Goal: Ask a question: Seek information or help from site administrators or community

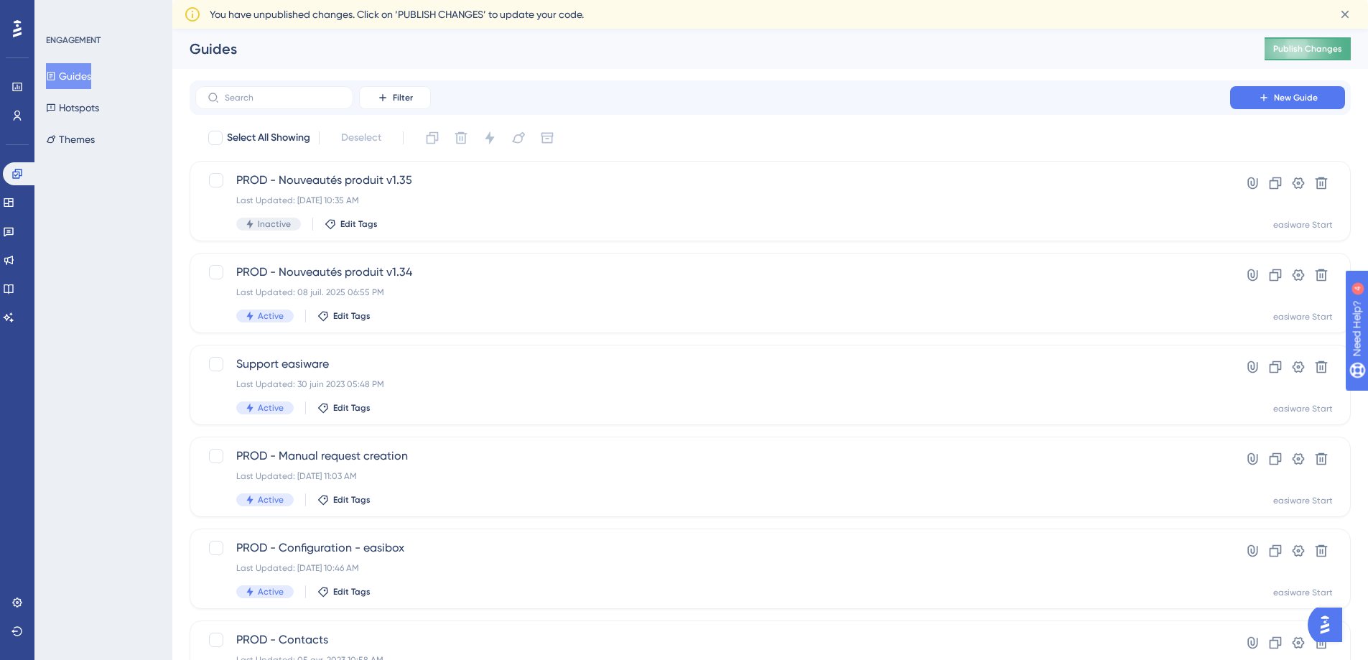
click at [1327, 45] on span "Publish Changes" at bounding box center [1307, 48] width 69 height 11
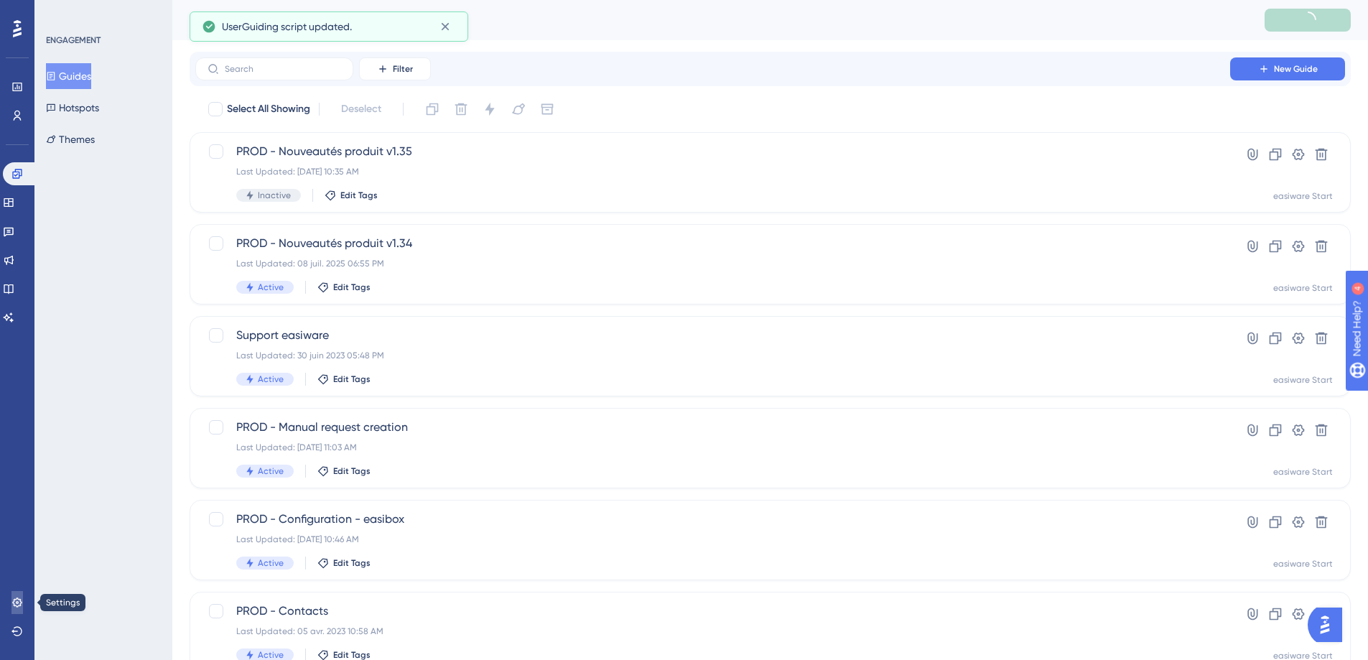
click at [16, 599] on icon at bounding box center [16, 602] width 9 height 9
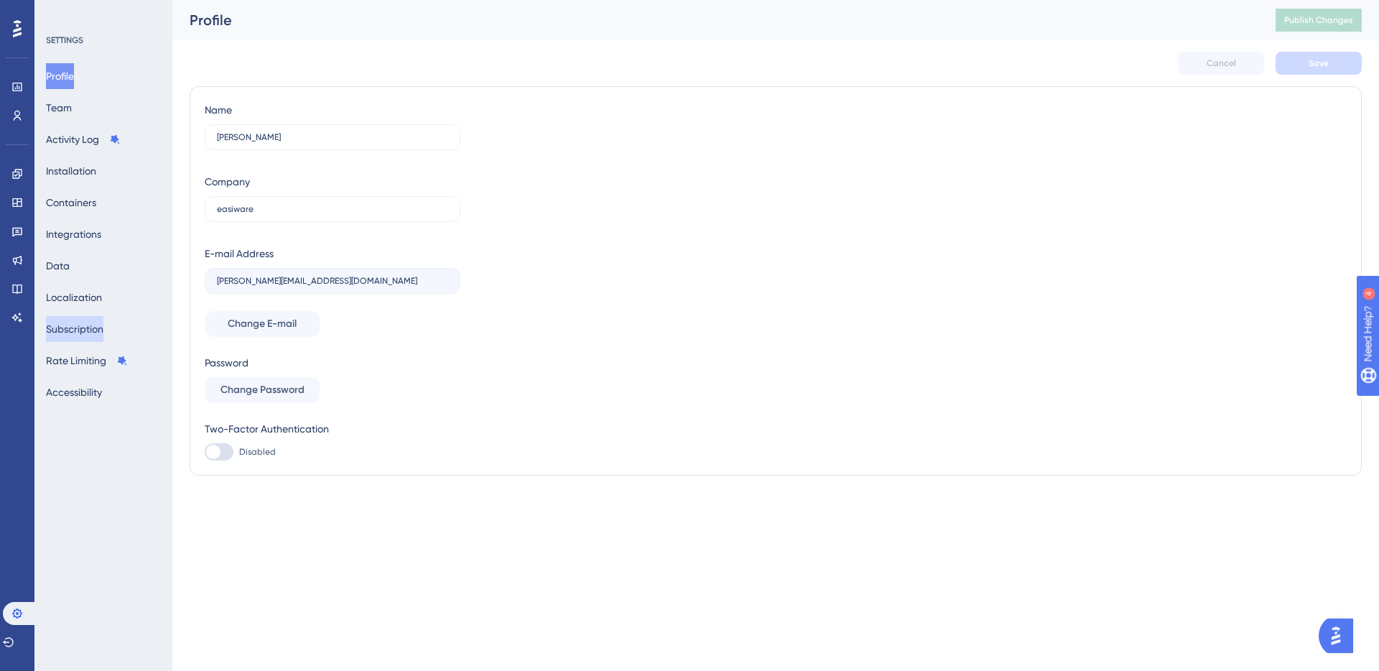
click at [78, 328] on button "Subscription" at bounding box center [74, 329] width 57 height 26
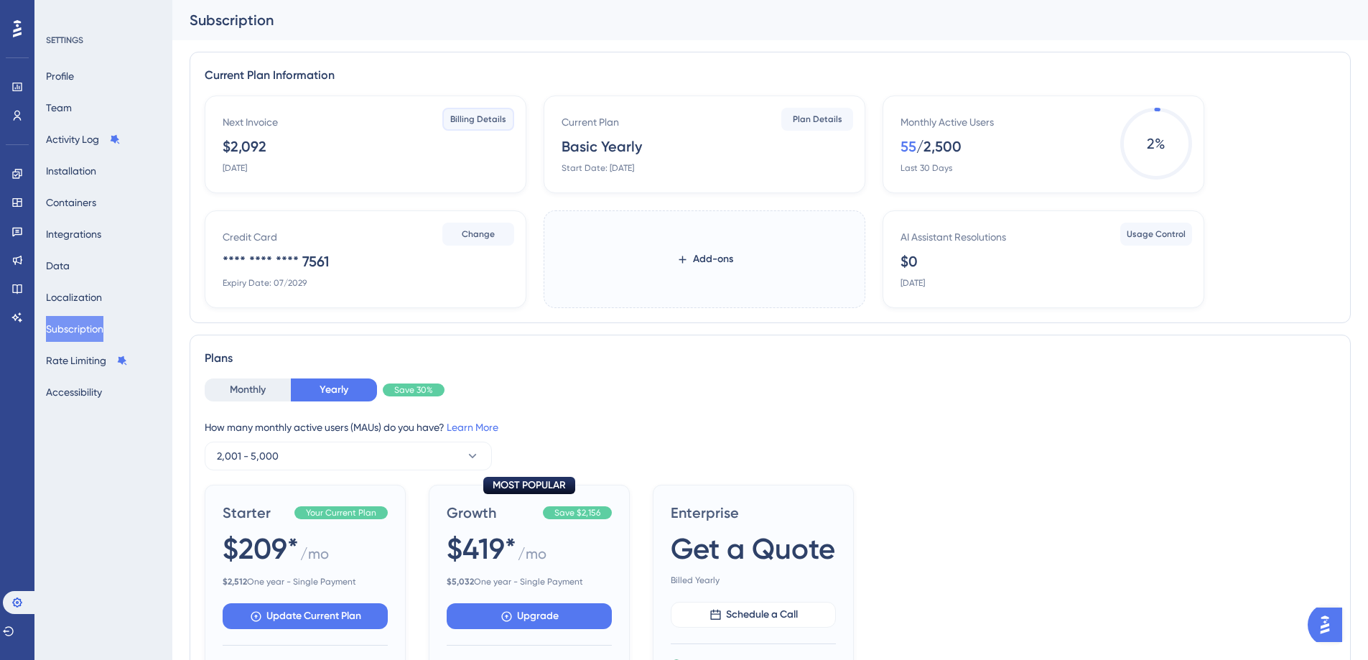
click at [468, 124] on span "Billing Details" at bounding box center [478, 118] width 56 height 11
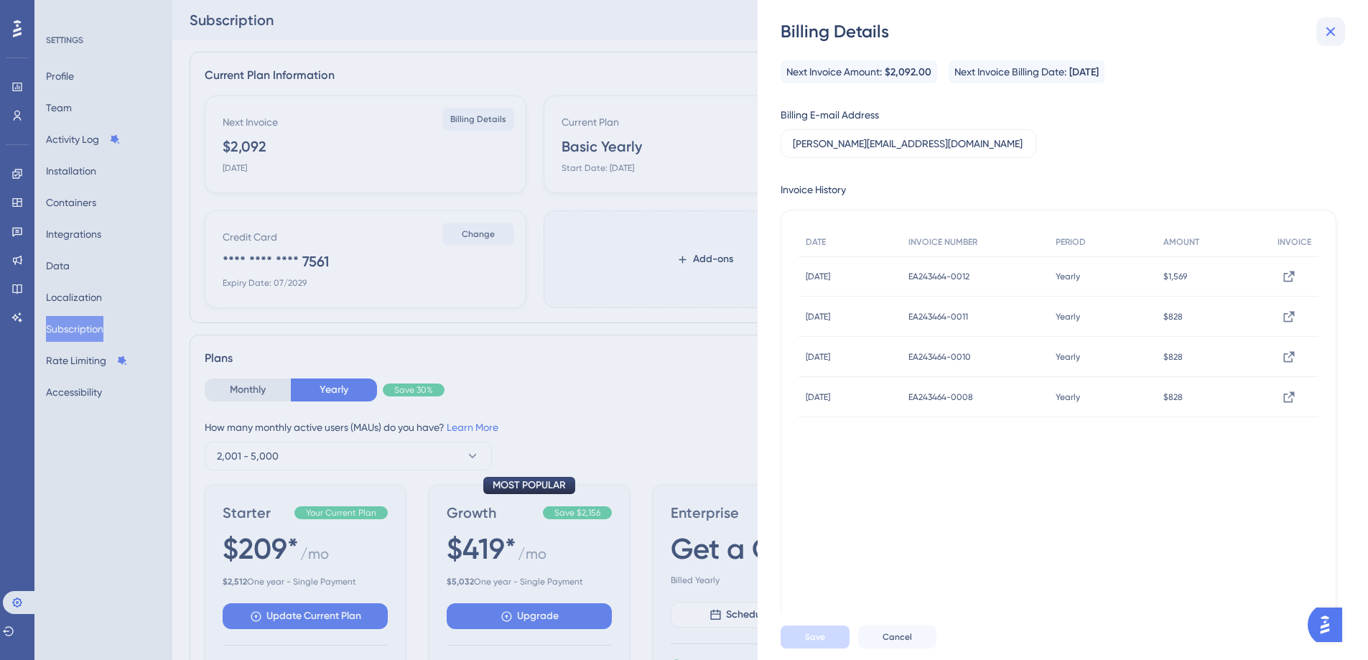
click at [1328, 36] on icon at bounding box center [1330, 31] width 17 height 17
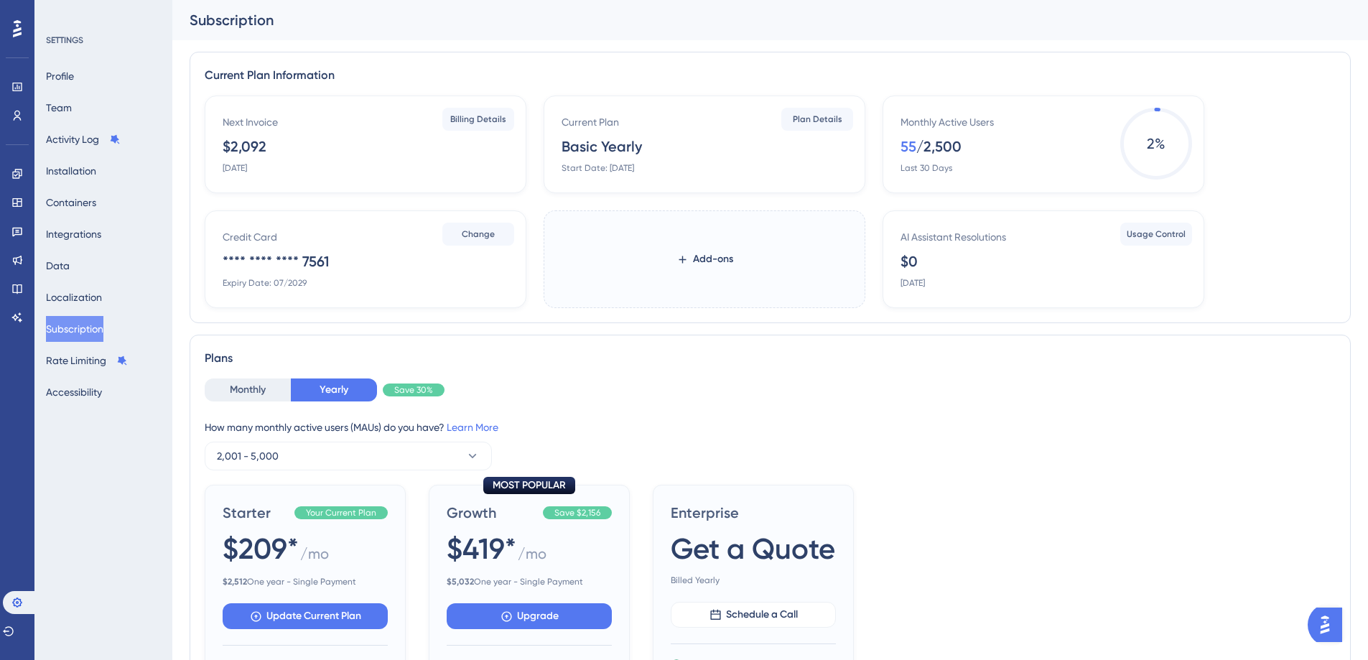
click at [416, 166] on div "Next Invoice $2,092 [DATE]" at bounding box center [369, 143] width 292 height 60
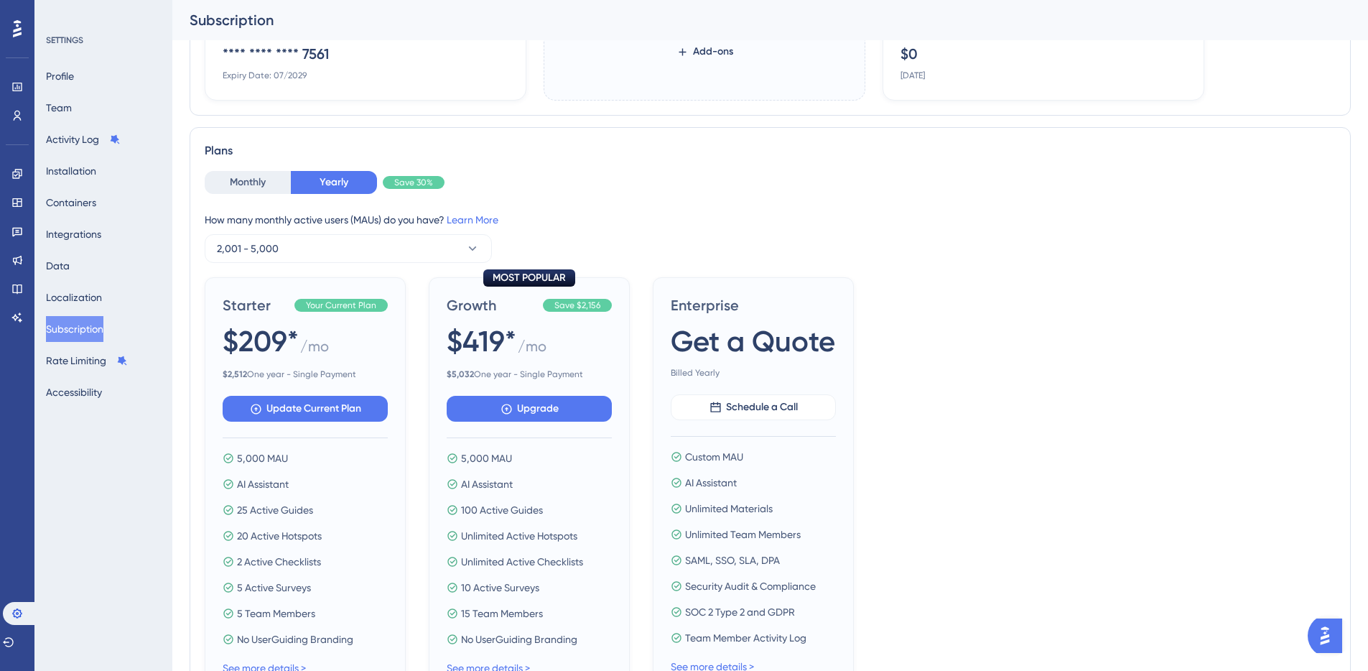
scroll to position [234, 0]
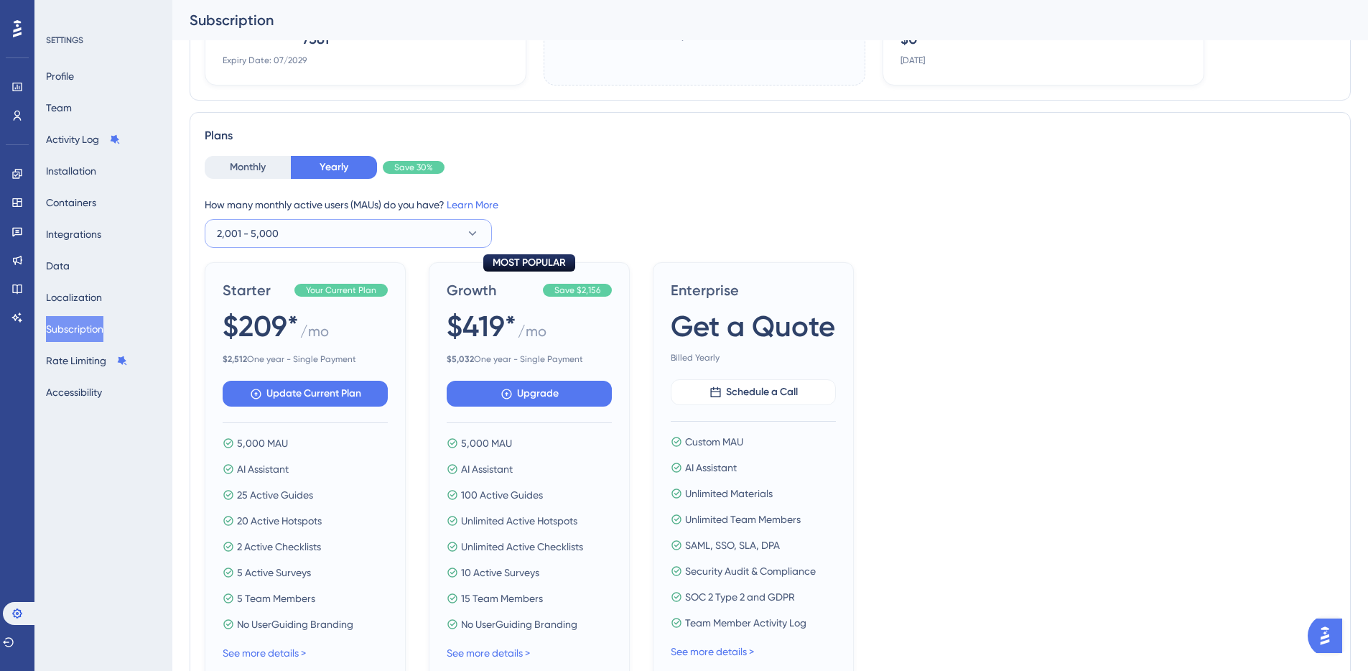
click at [472, 227] on icon at bounding box center [472, 233] width 14 height 14
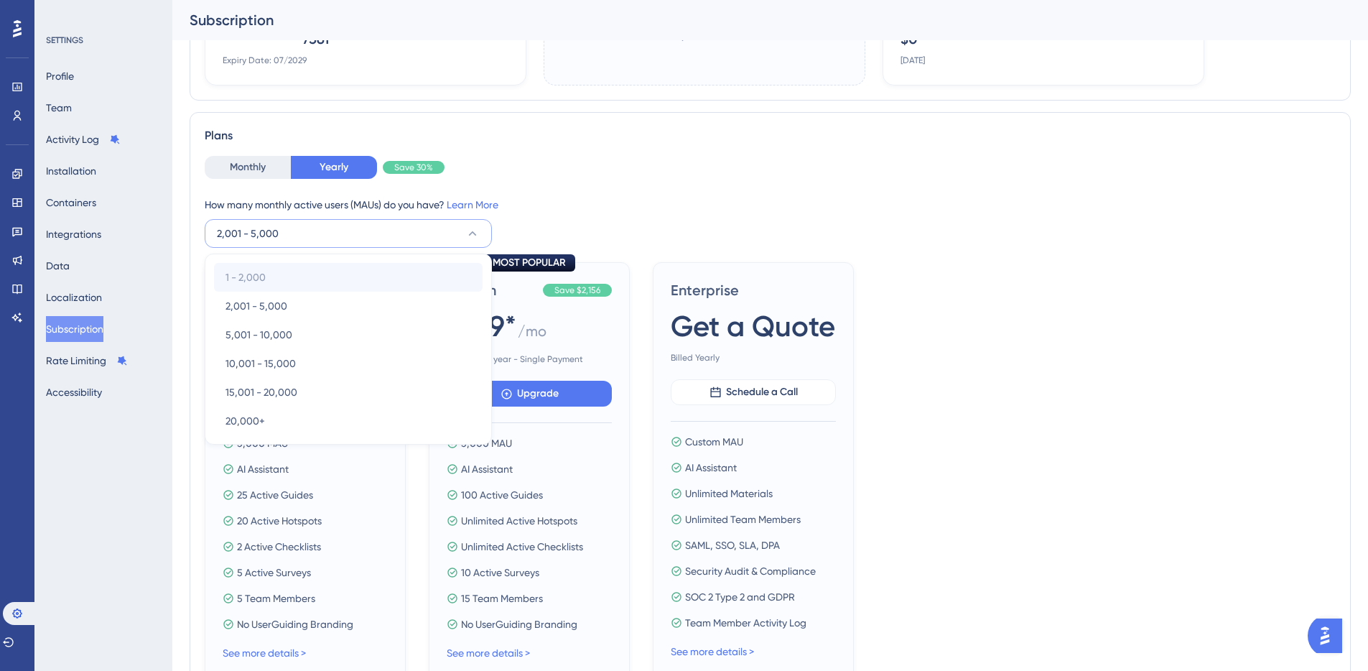
click at [305, 276] on div "1 - 2,000 1 - 2,000" at bounding box center [349, 277] width 246 height 29
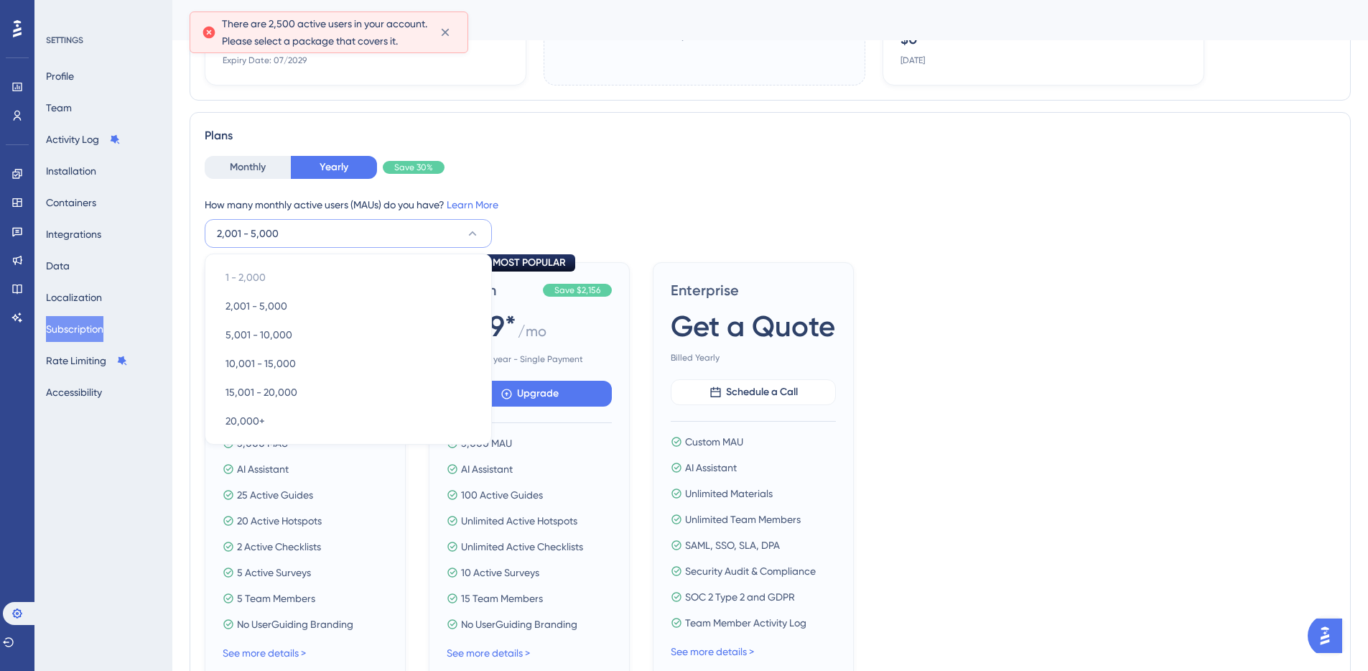
click at [593, 193] on div "Monthly Yearly Save 30% How many monthly active users ([PERSON_NAME]) do you ha…" at bounding box center [770, 202] width 1131 height 92
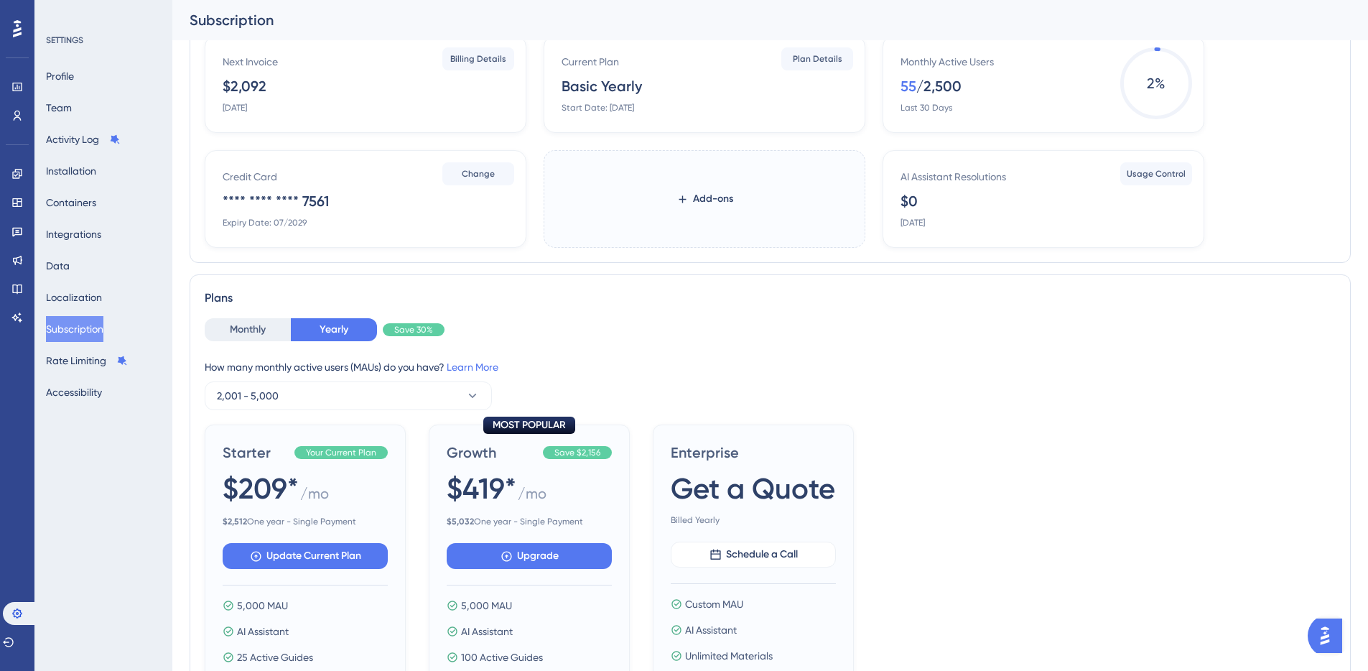
scroll to position [65, 0]
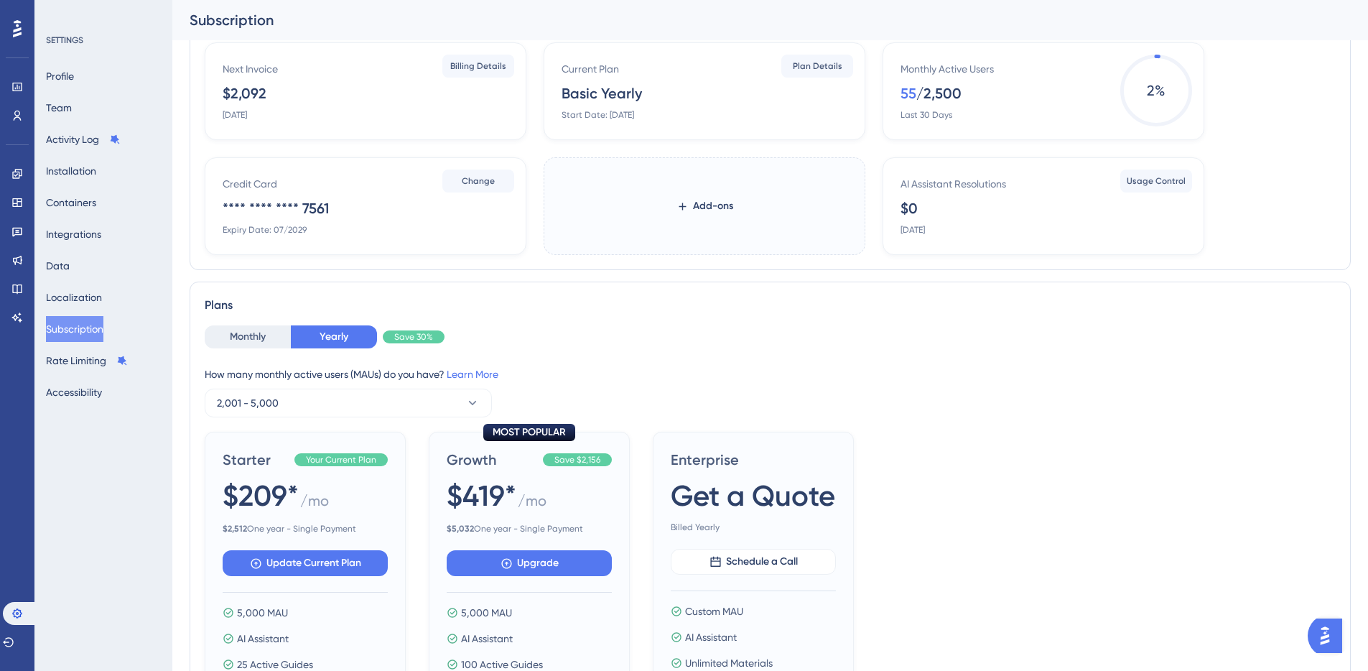
click at [959, 84] on div "/ 2,500" at bounding box center [939, 93] width 45 height 20
click at [336, 400] on button "2,001 - 5,000" at bounding box center [348, 403] width 287 height 29
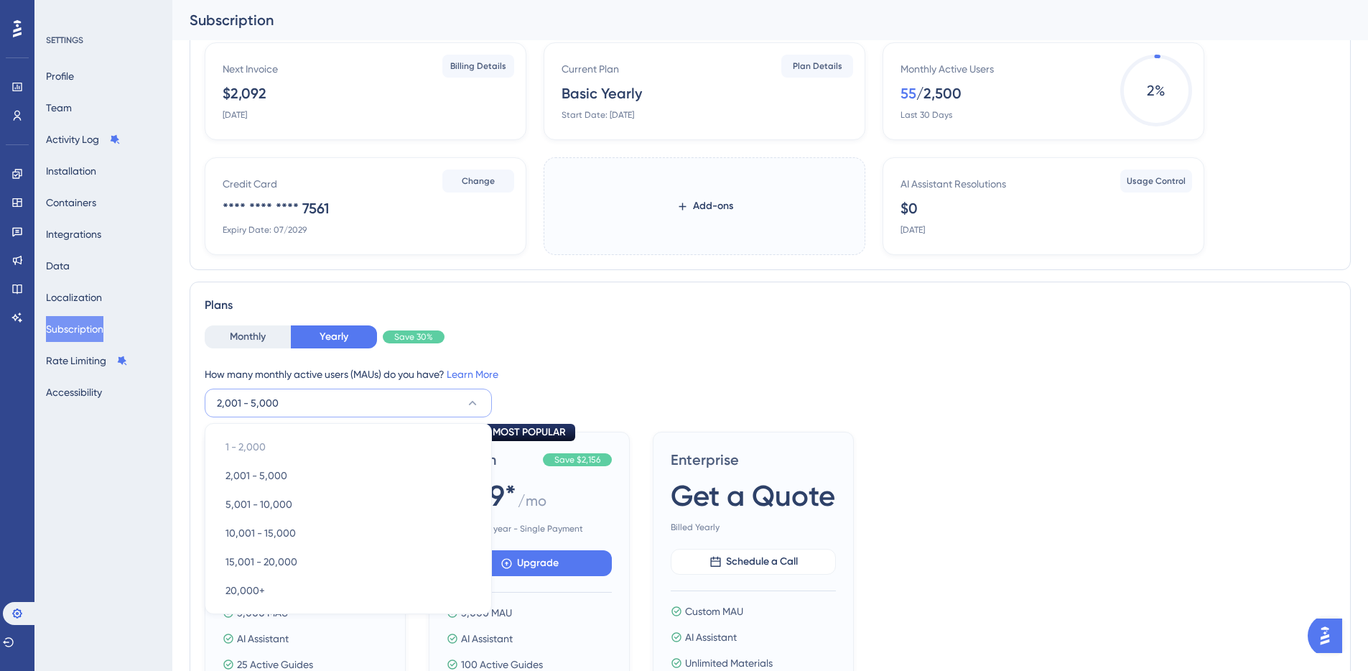
scroll to position [248, 0]
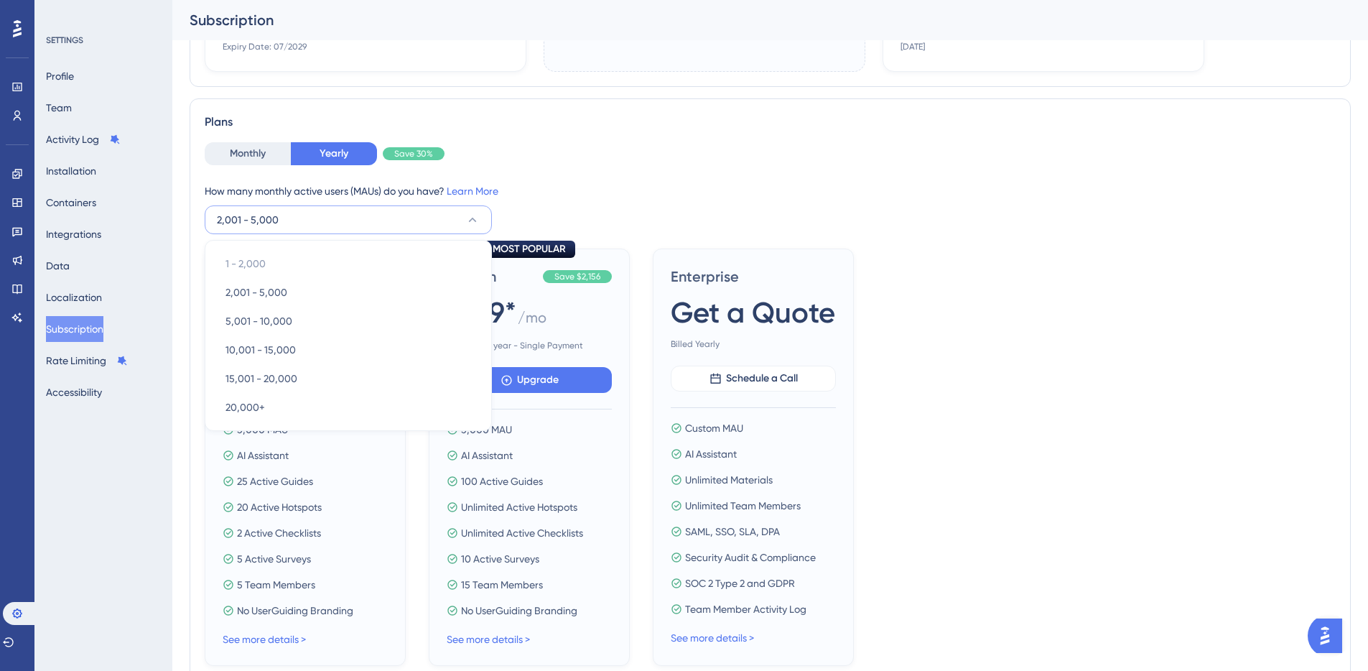
click at [605, 177] on div "Monthly Yearly Save 30% How many monthly active users ([PERSON_NAME]) do you ha…" at bounding box center [770, 188] width 1131 height 92
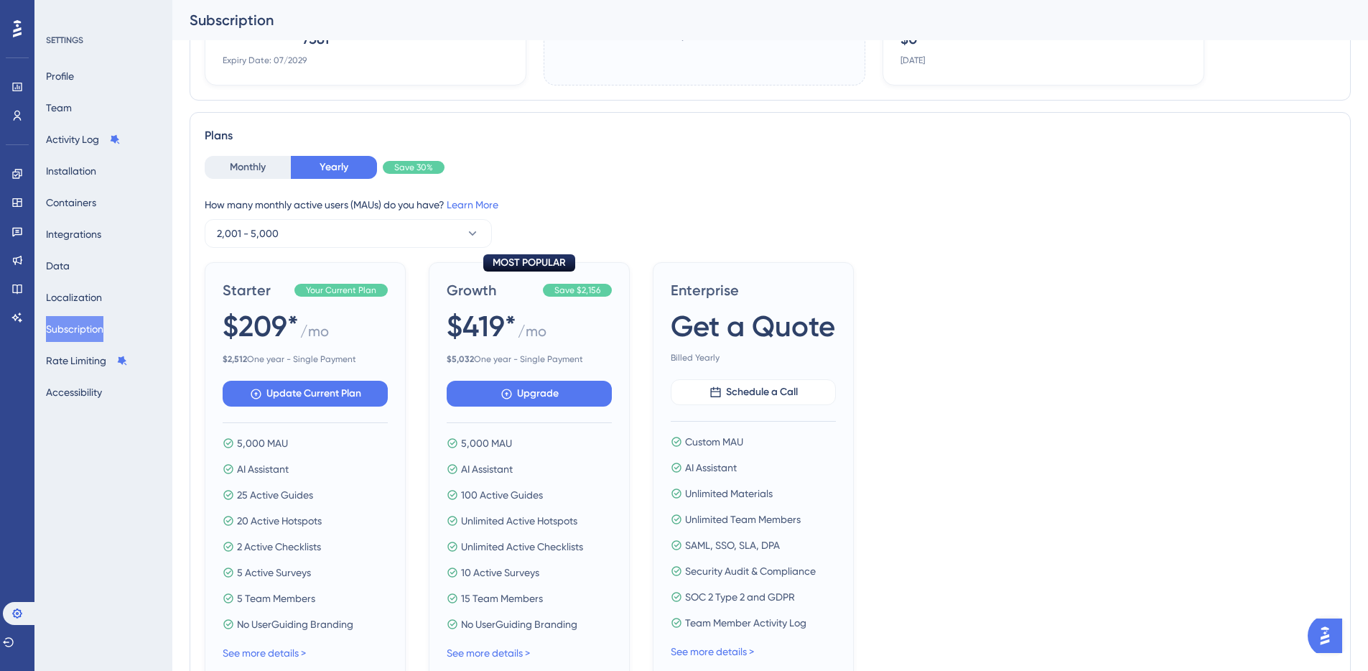
scroll to position [229, 0]
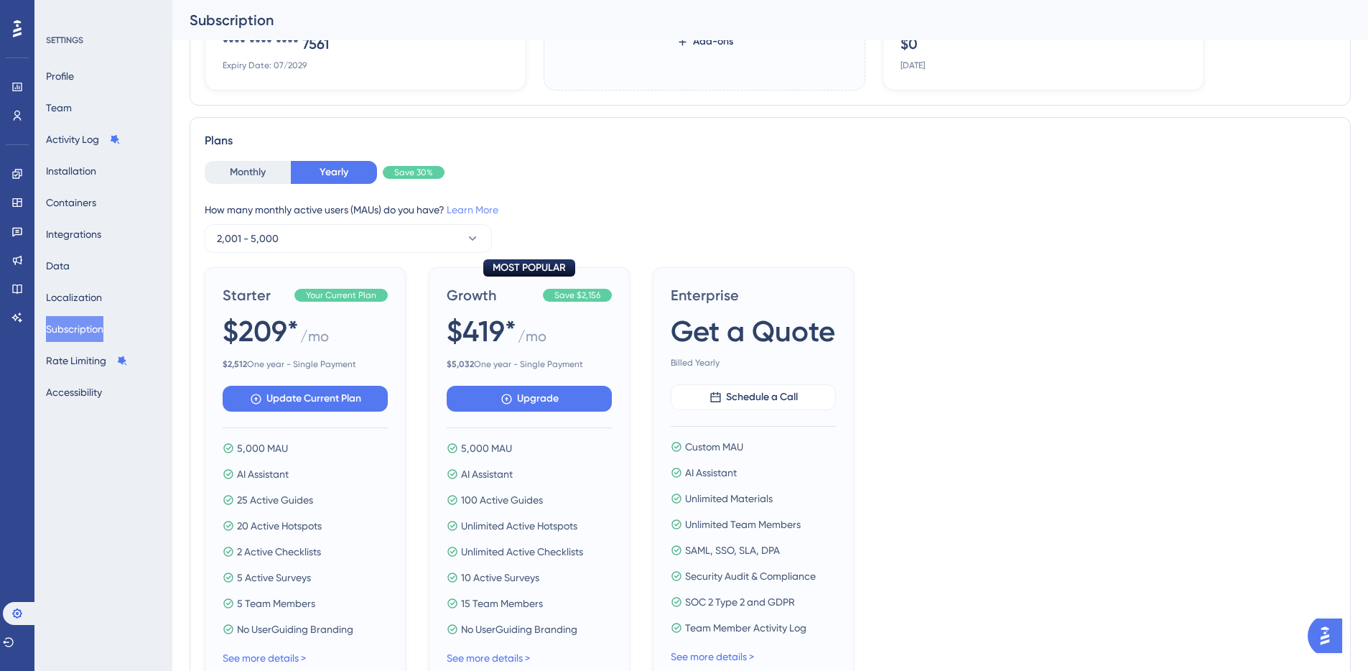
click at [496, 208] on link "Learn More" at bounding box center [473, 209] width 52 height 11
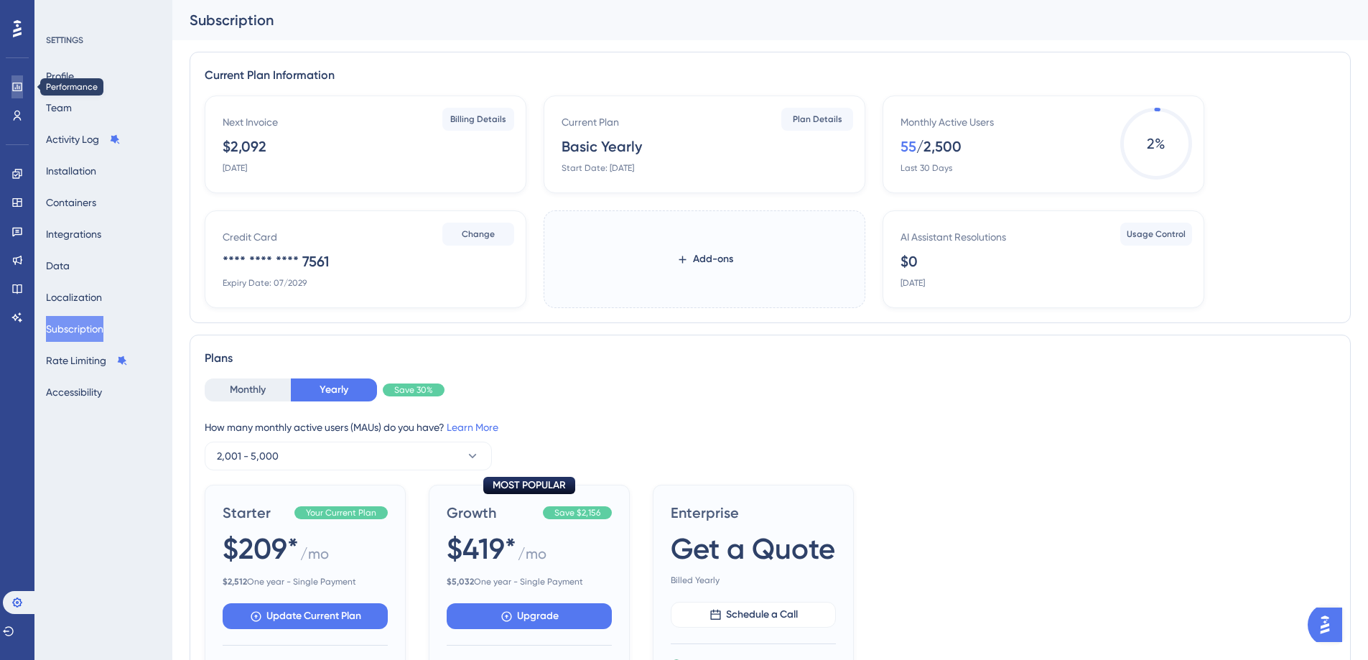
click at [17, 94] on link at bounding box center [16, 86] width 11 height 23
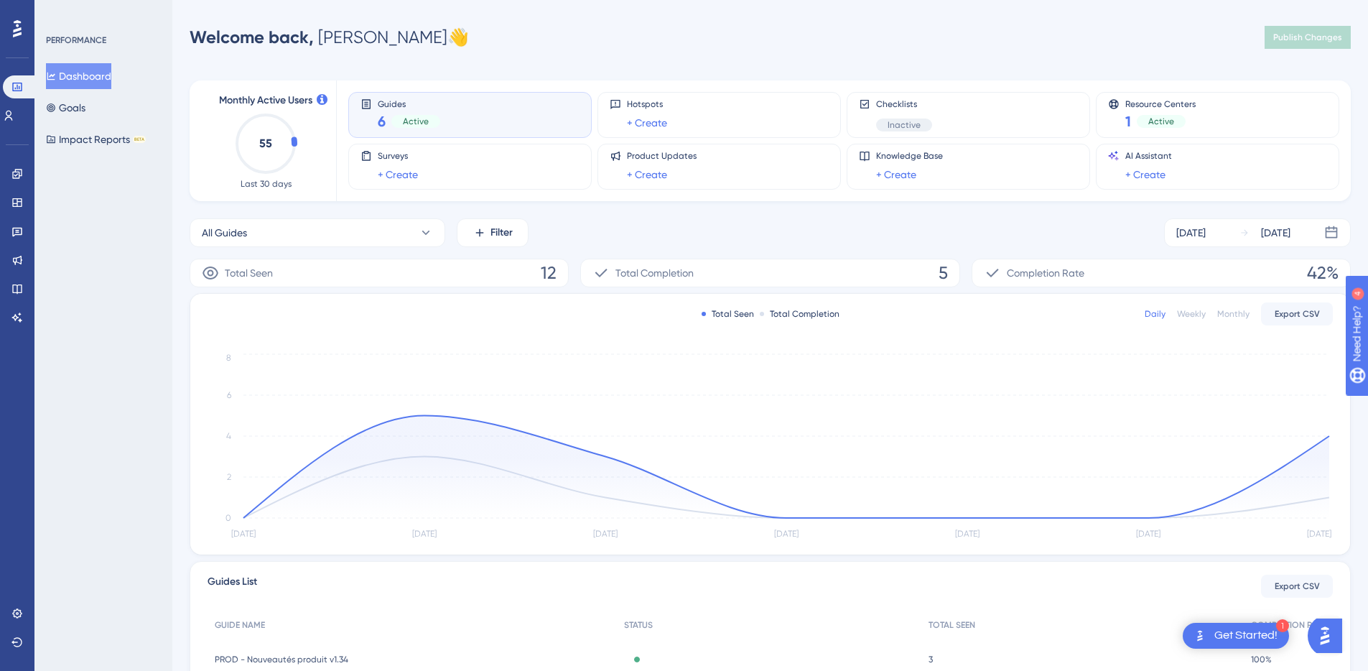
click at [475, 55] on div "Performance Users Engagement Widgets Feedback Product Updates Knowledge Base AI…" at bounding box center [770, 458] width 1196 height 870
click at [23, 608] on link at bounding box center [16, 613] width 11 height 23
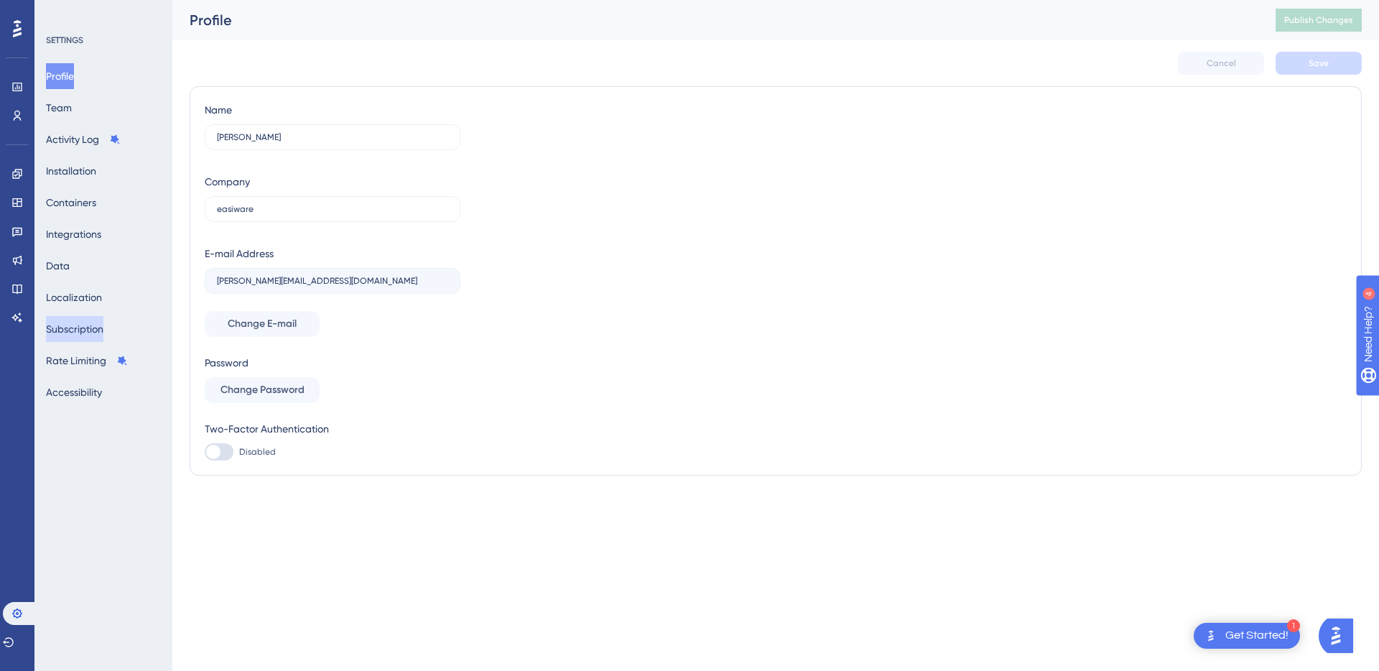
click at [48, 323] on button "Subscription" at bounding box center [74, 329] width 57 height 26
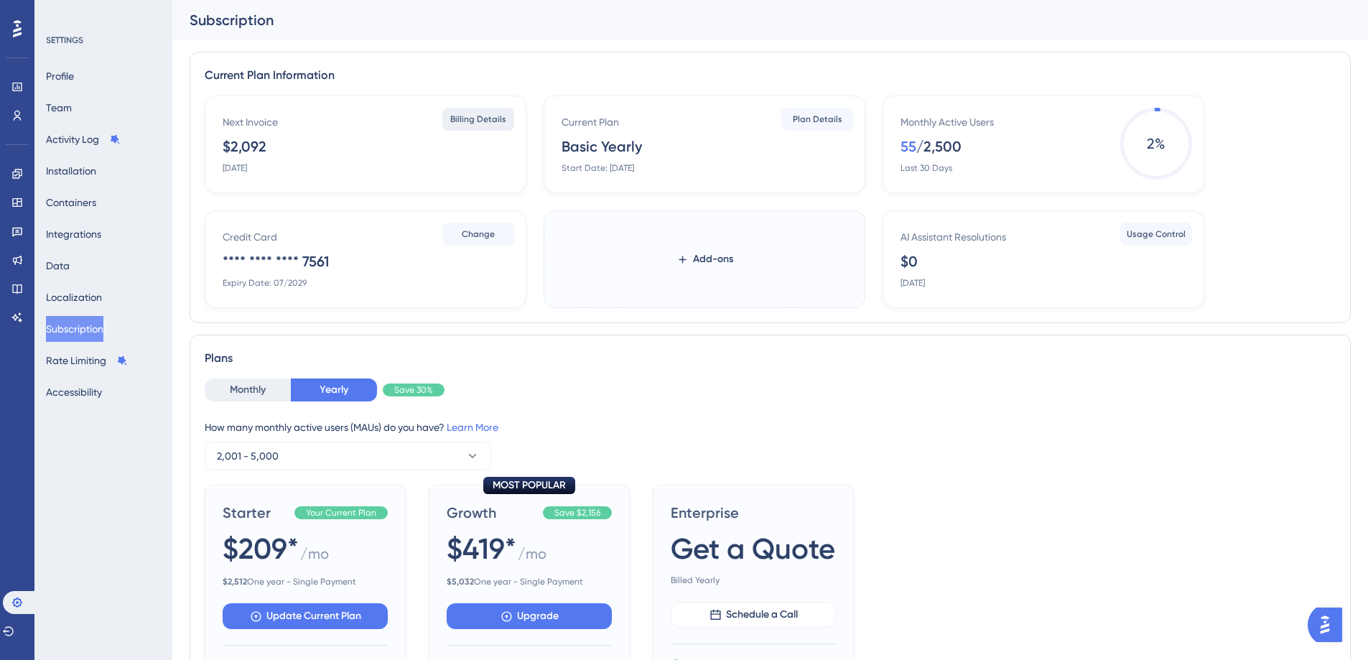
click at [491, 121] on span "Billing Details" at bounding box center [478, 118] width 56 height 11
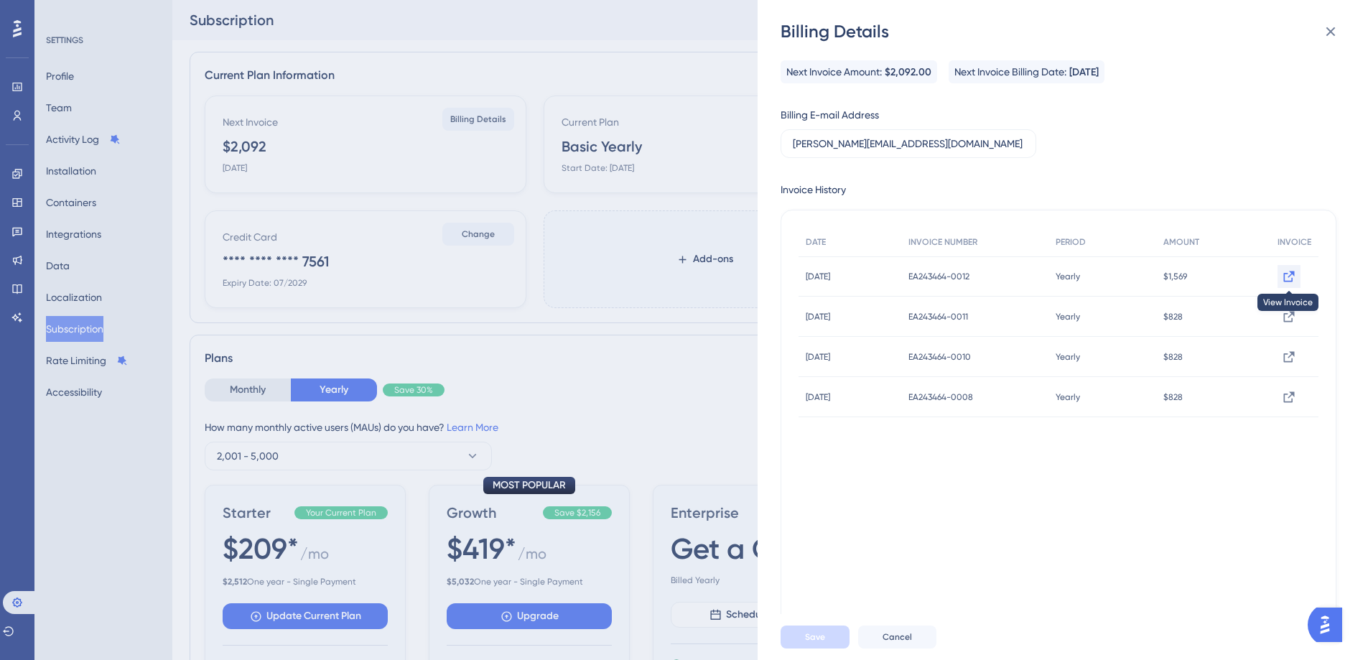
click at [1282, 282] on icon at bounding box center [1289, 276] width 14 height 14
click at [1340, 29] on button at bounding box center [1331, 31] width 29 height 29
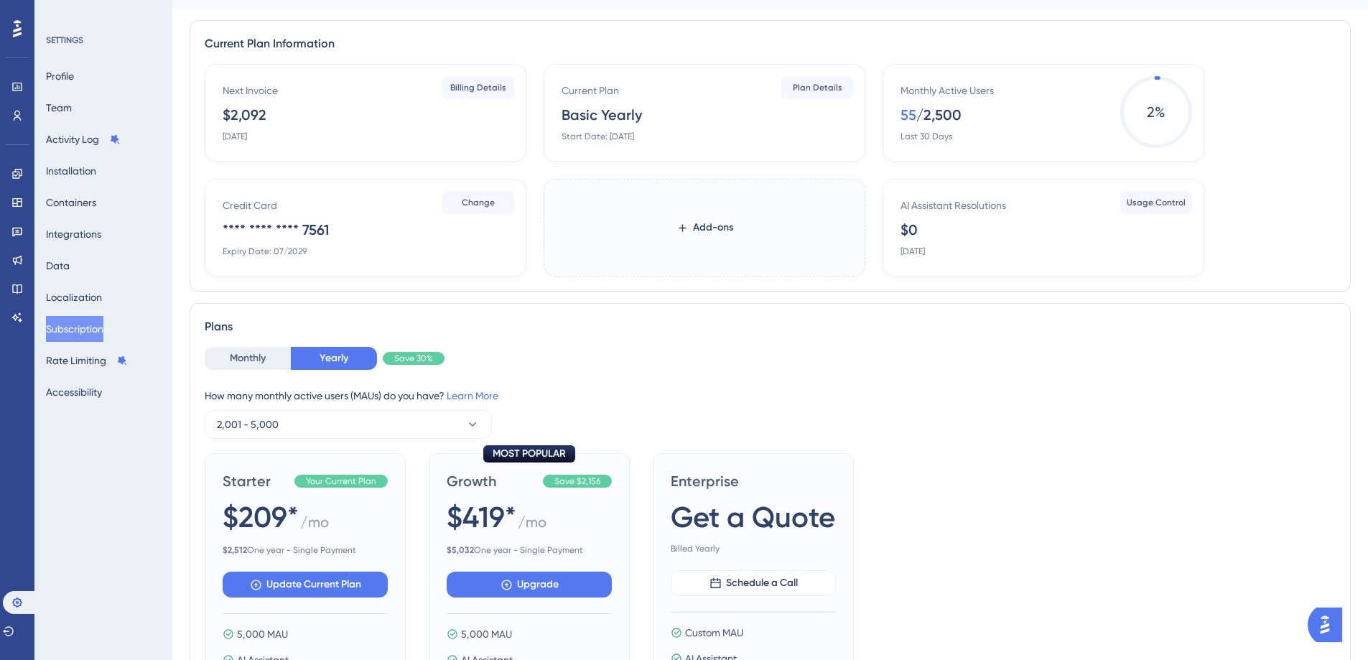
scroll to position [33, 0]
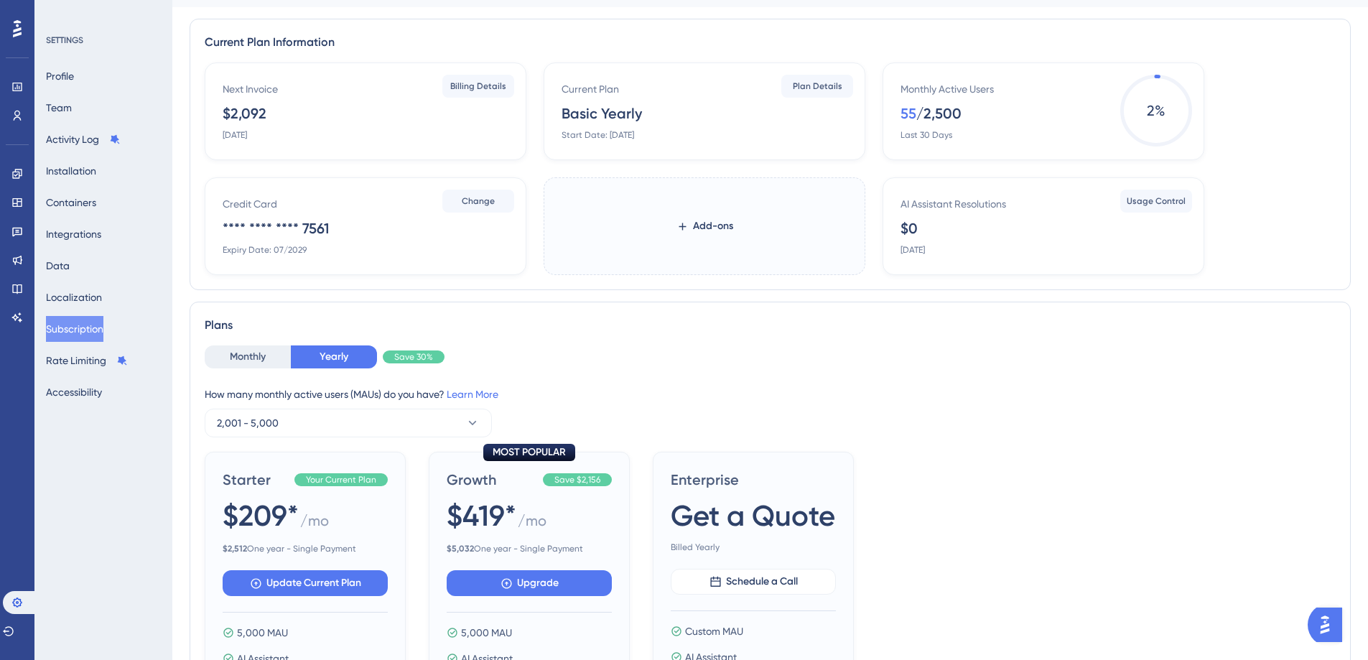
click at [76, 422] on div "SETTINGS Profile Team Activity Log Installation Containers Integrations Data Lo…" at bounding box center [103, 330] width 138 height 660
click at [17, 91] on icon at bounding box center [16, 87] width 9 height 9
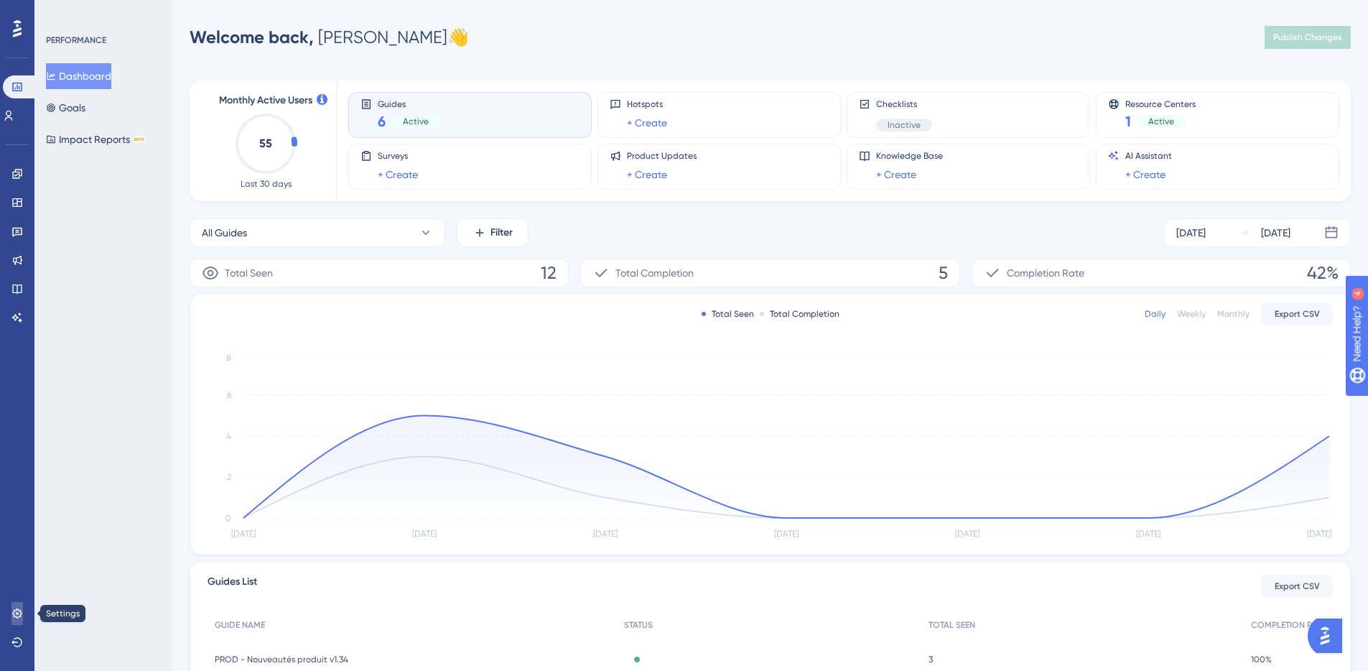
click at [23, 612] on link at bounding box center [16, 613] width 11 height 23
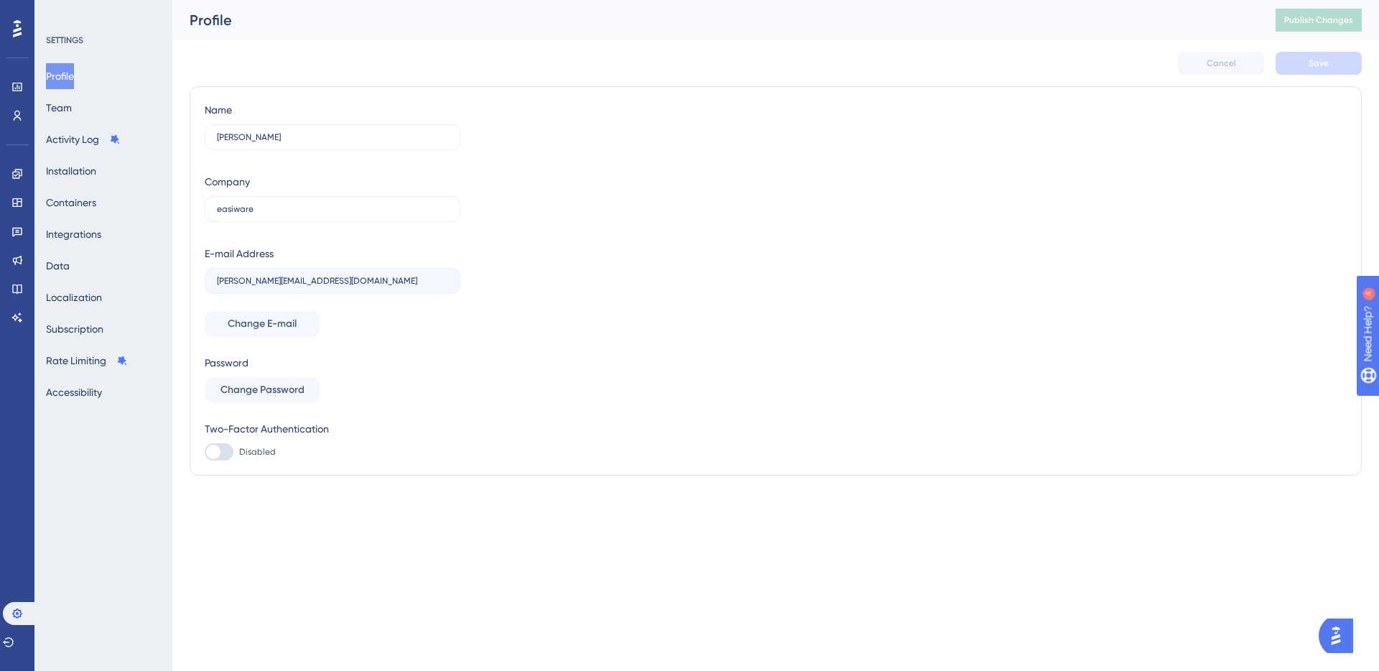
click at [1341, 640] on img "Open AI Assistant Launcher" at bounding box center [1336, 636] width 26 height 26
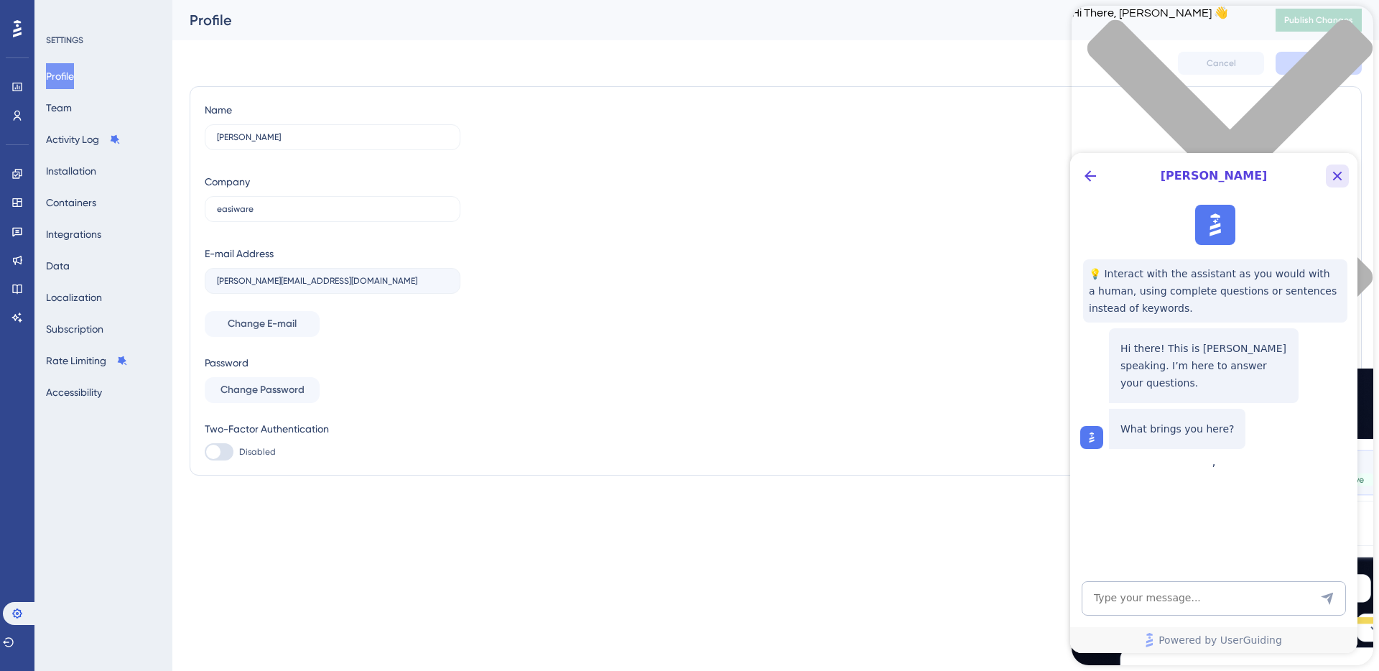
drag, startPoint x: 1334, startPoint y: 175, endPoint x: 1333, endPoint y: 322, distance: 147.2
click at [1334, 175] on icon "Close Button" at bounding box center [1337, 175] width 17 height 17
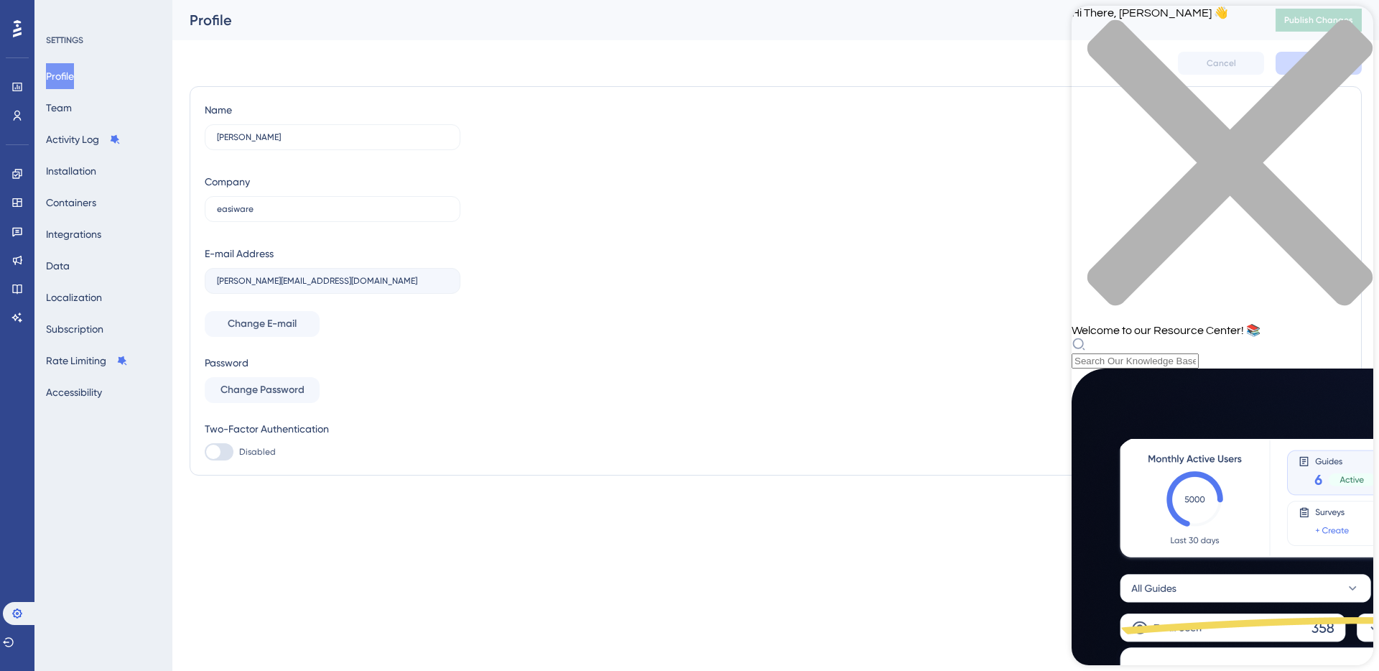
scroll to position [407, 0]
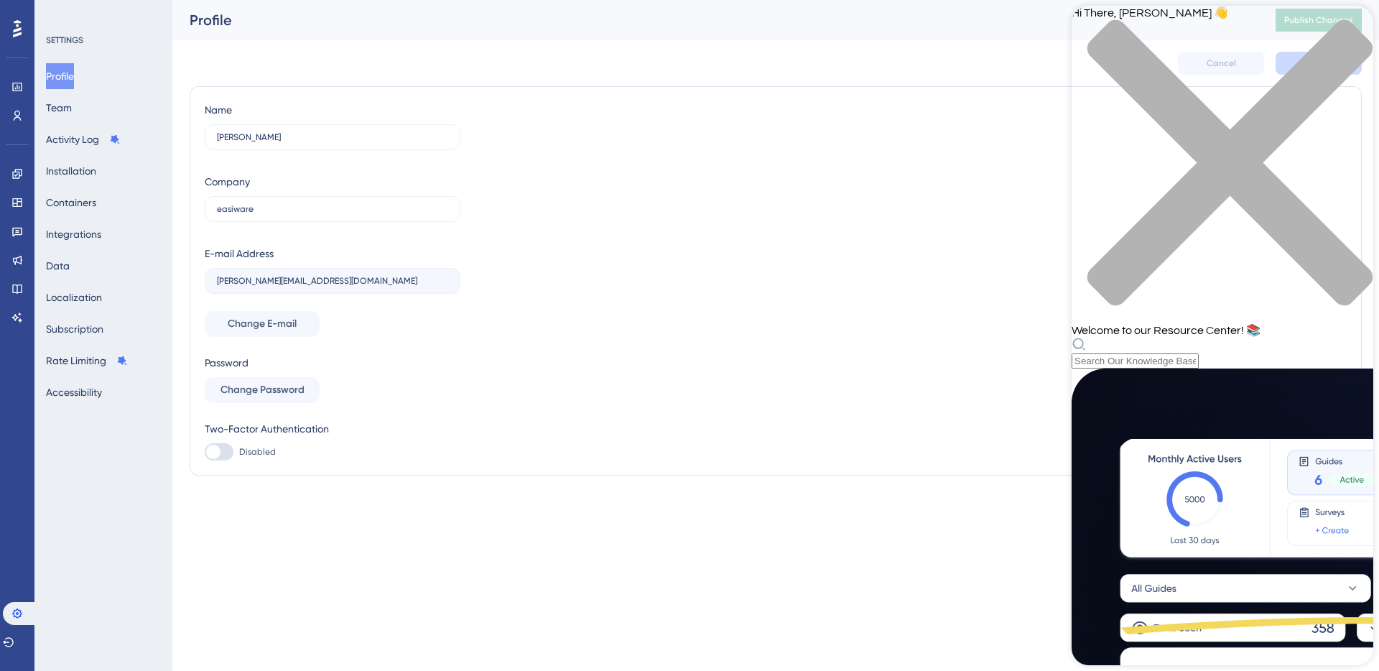
click at [1355, 26] on div "close resource center" at bounding box center [1223, 171] width 302 height 304
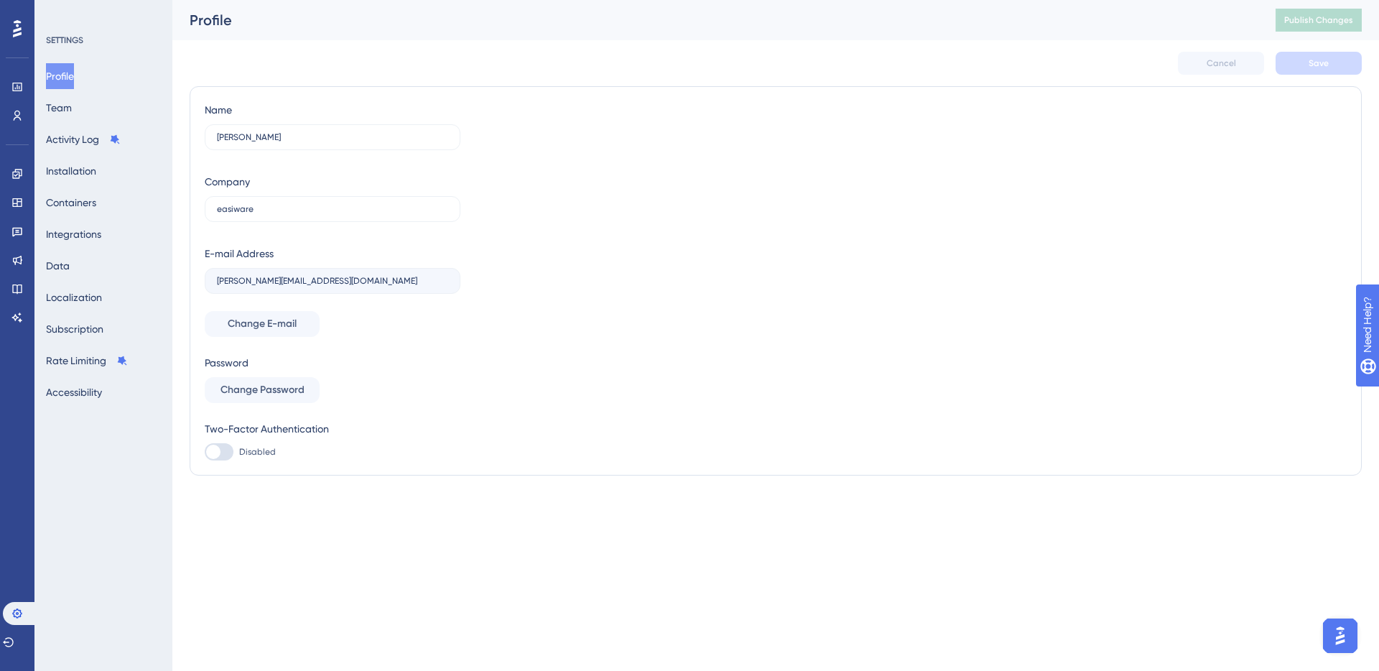
click at [1337, 625] on img "Open AI Assistant Launcher" at bounding box center [1340, 636] width 26 height 26
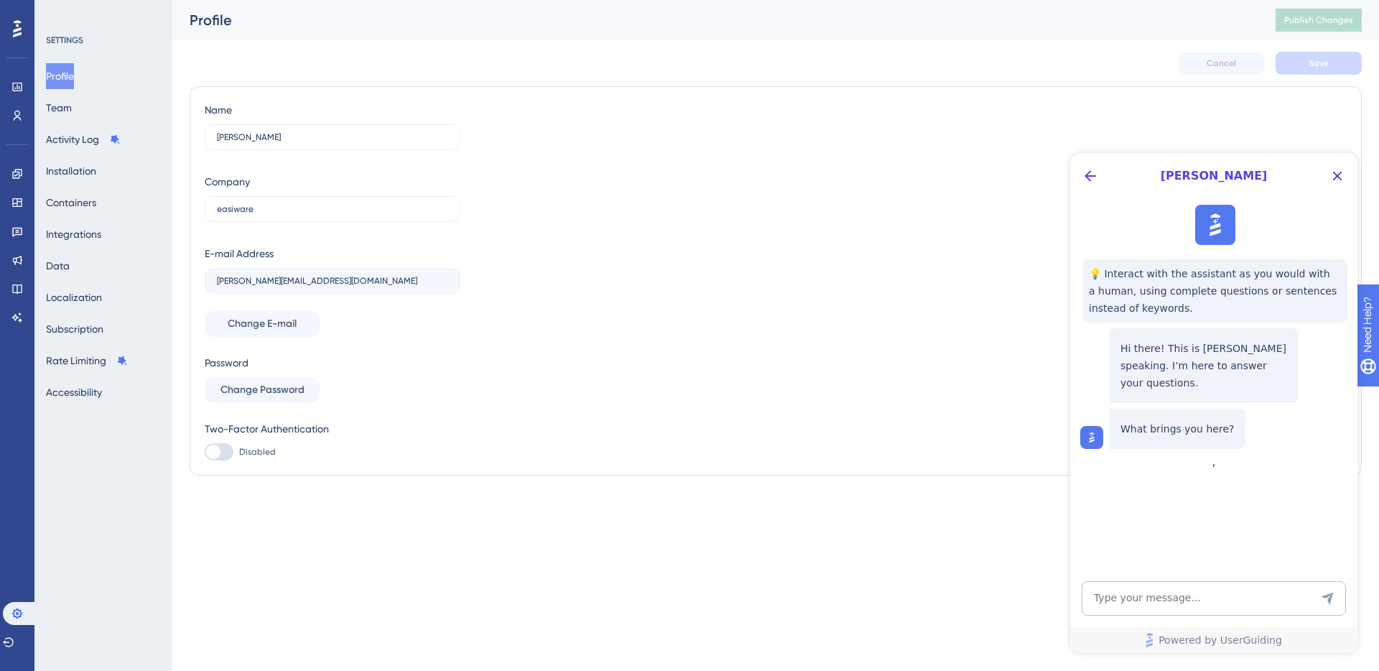
scroll to position [0, 0]
click at [1182, 606] on textarea "AI Assistant Text Input" at bounding box center [1214, 598] width 264 height 34
type textarea "Hello, I have a question about my last invoice"
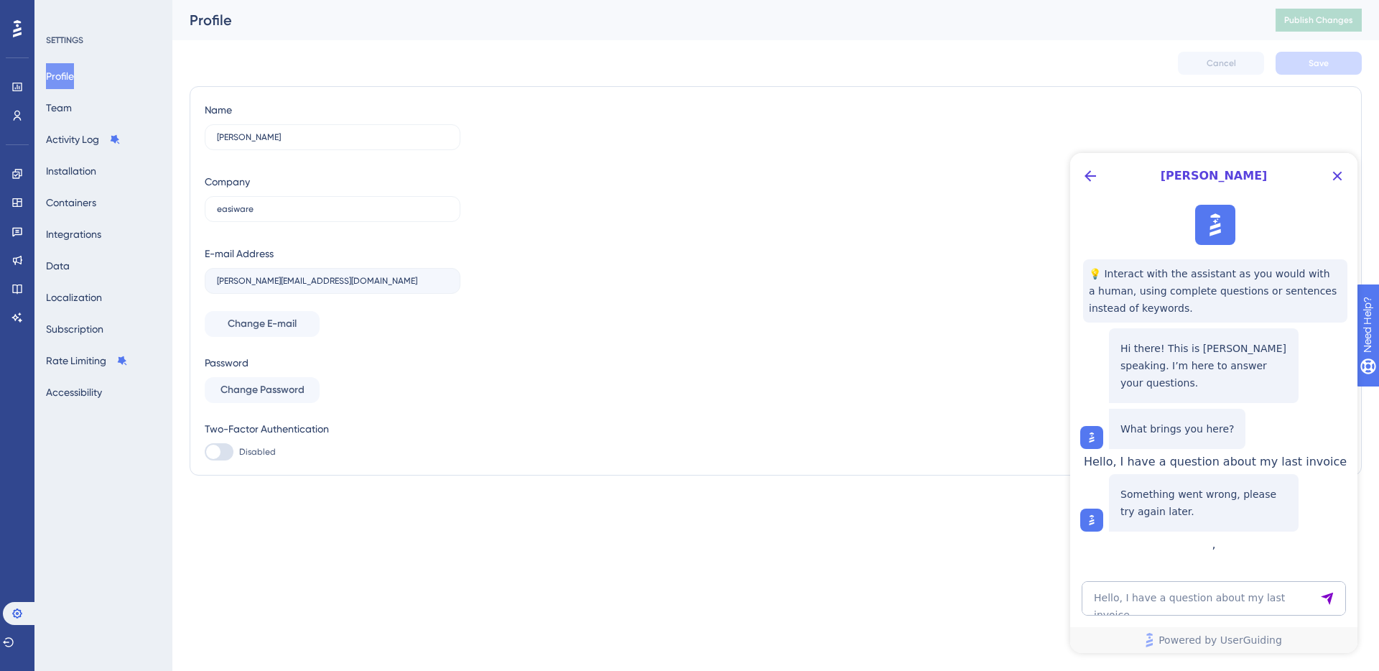
click at [1224, 468] on span "Hello, I have a question about my last invoice" at bounding box center [1215, 462] width 263 height 14
copy span "Hello, I have a question about my last invoice"
click at [1189, 592] on textarea "Hello, I have a question about my last invoice" at bounding box center [1214, 598] width 264 height 34
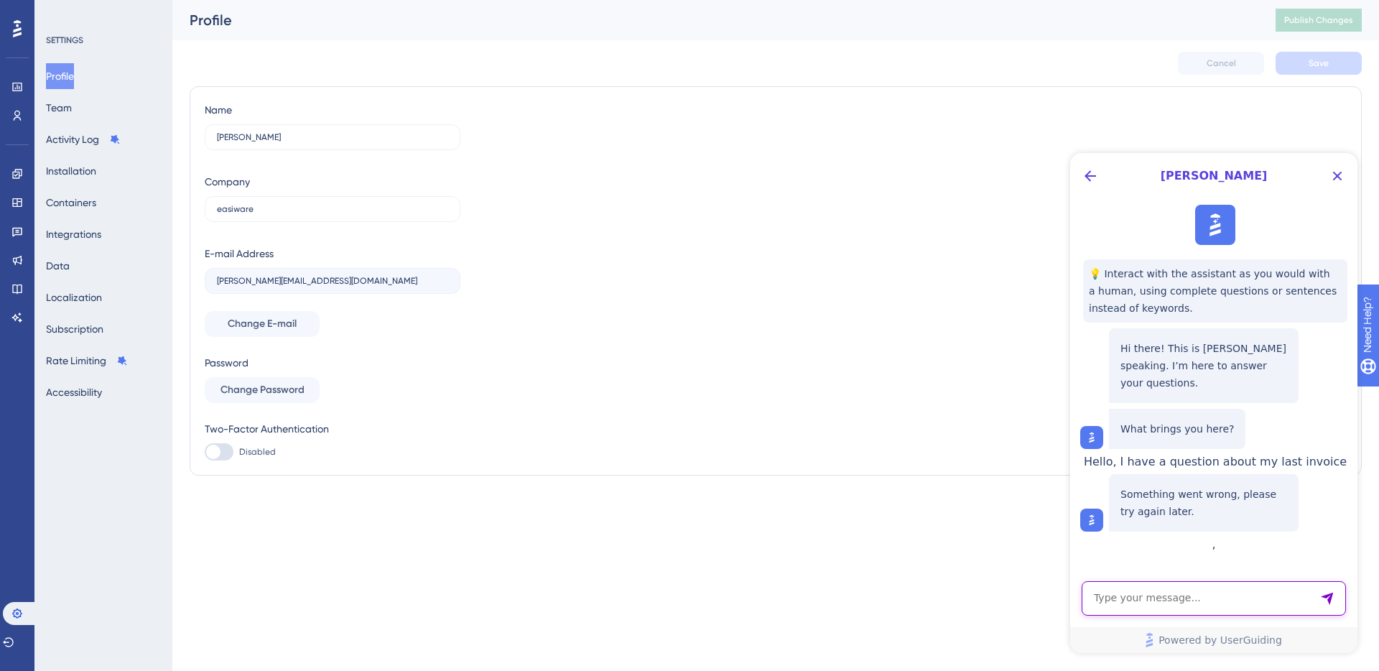
paste textarea "Hello, I have a question about my last invoice"
type textarea "Hello, I have a question about my last invoice"
click at [1326, 595] on icon "Send Message" at bounding box center [1327, 599] width 12 height 12
click at [1342, 177] on icon "Close Button" at bounding box center [1337, 175] width 17 height 17
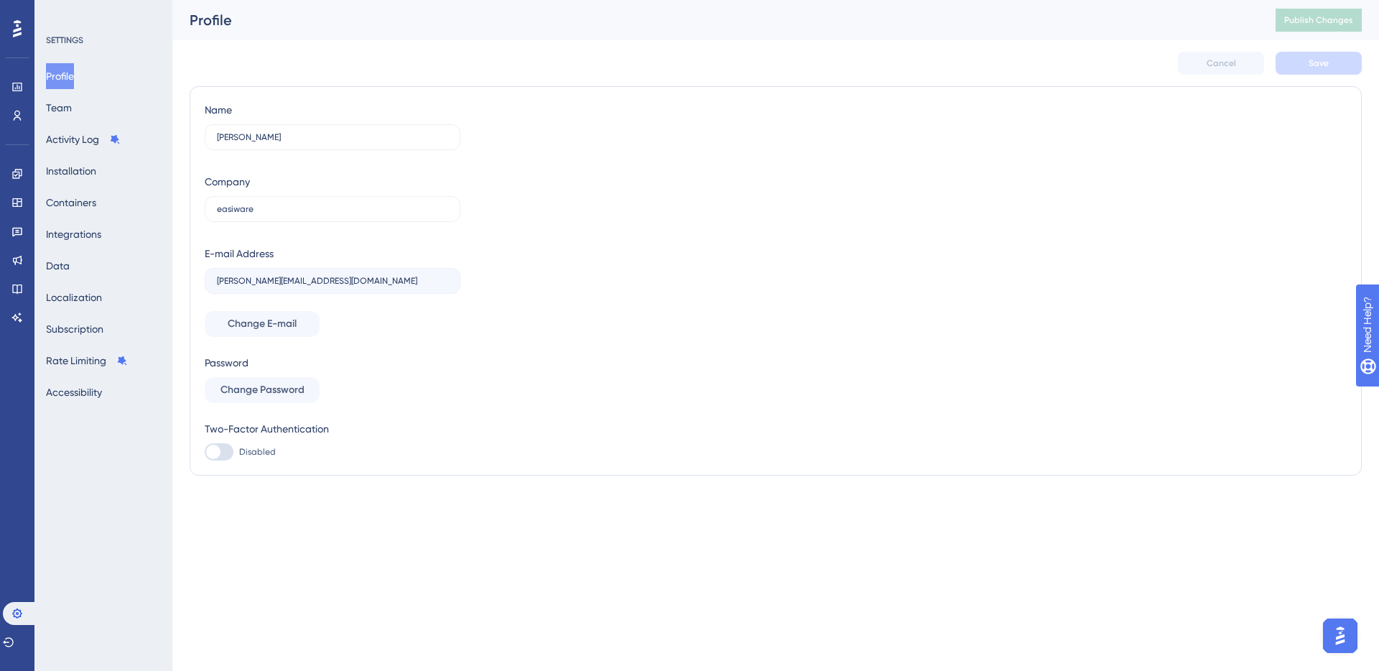
click at [19, 32] on icon at bounding box center [17, 28] width 9 height 17
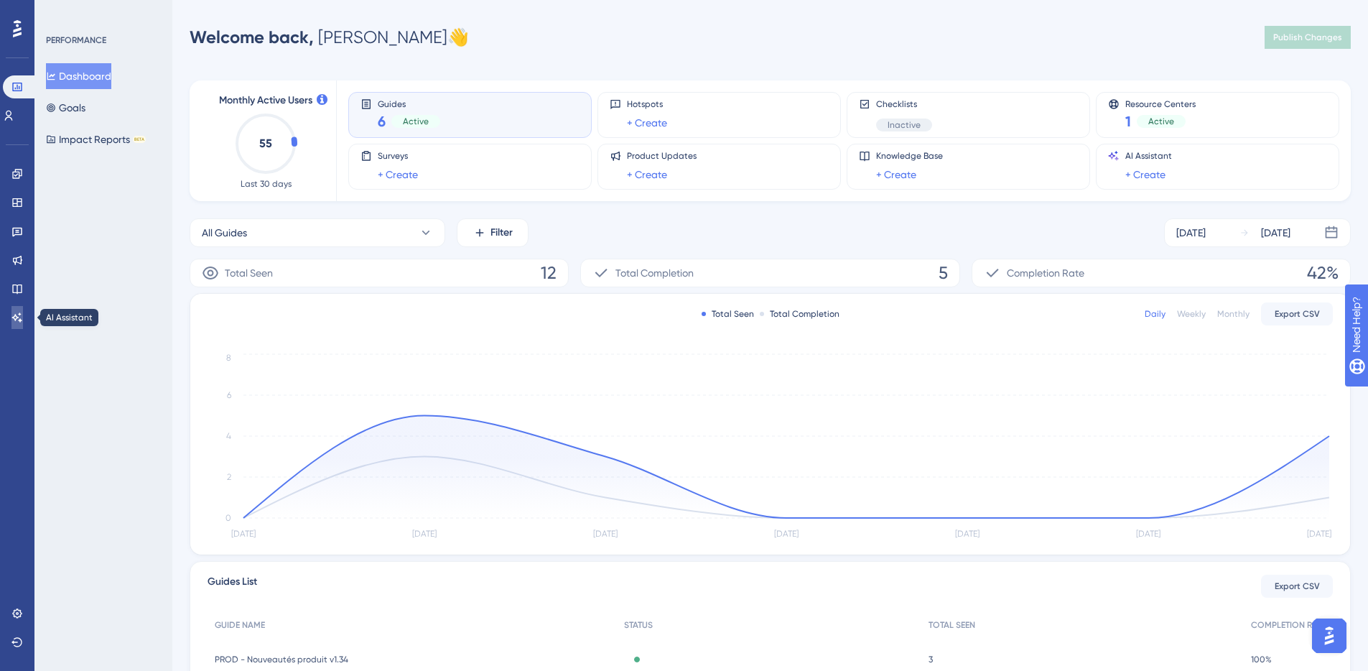
click at [22, 323] on icon at bounding box center [16, 317] width 11 height 11
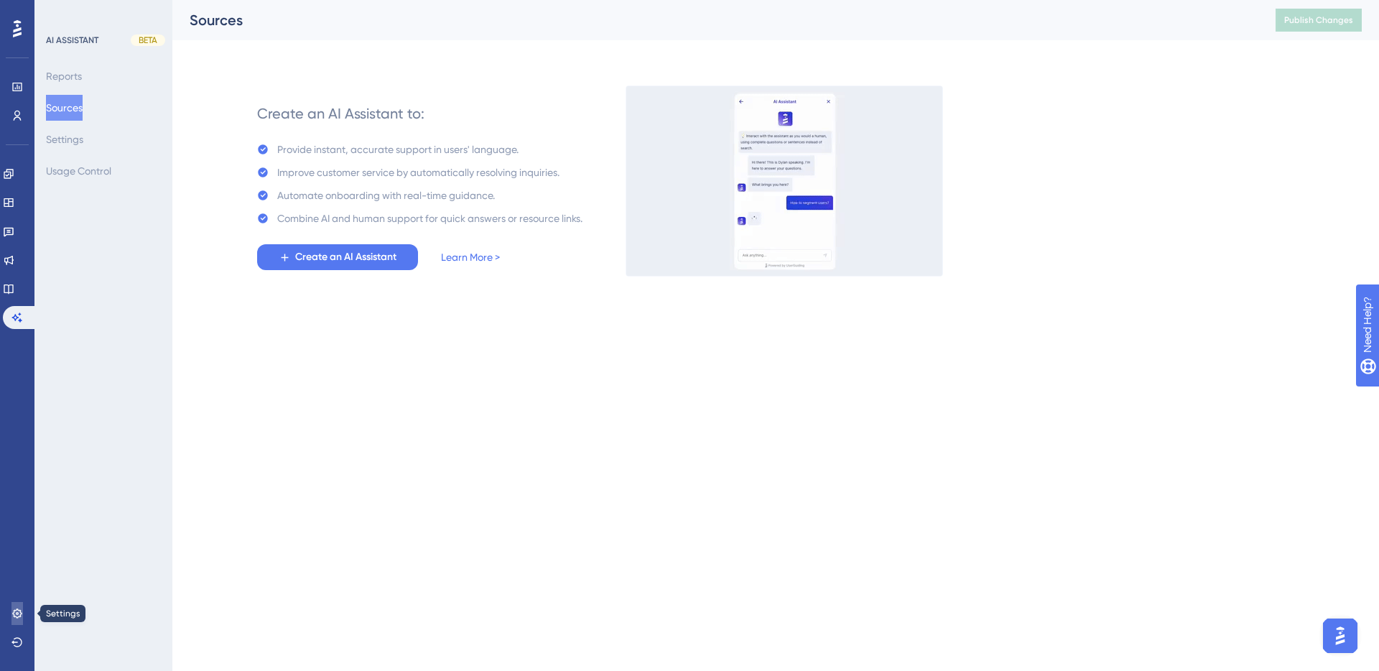
click at [15, 616] on icon at bounding box center [16, 612] width 9 height 9
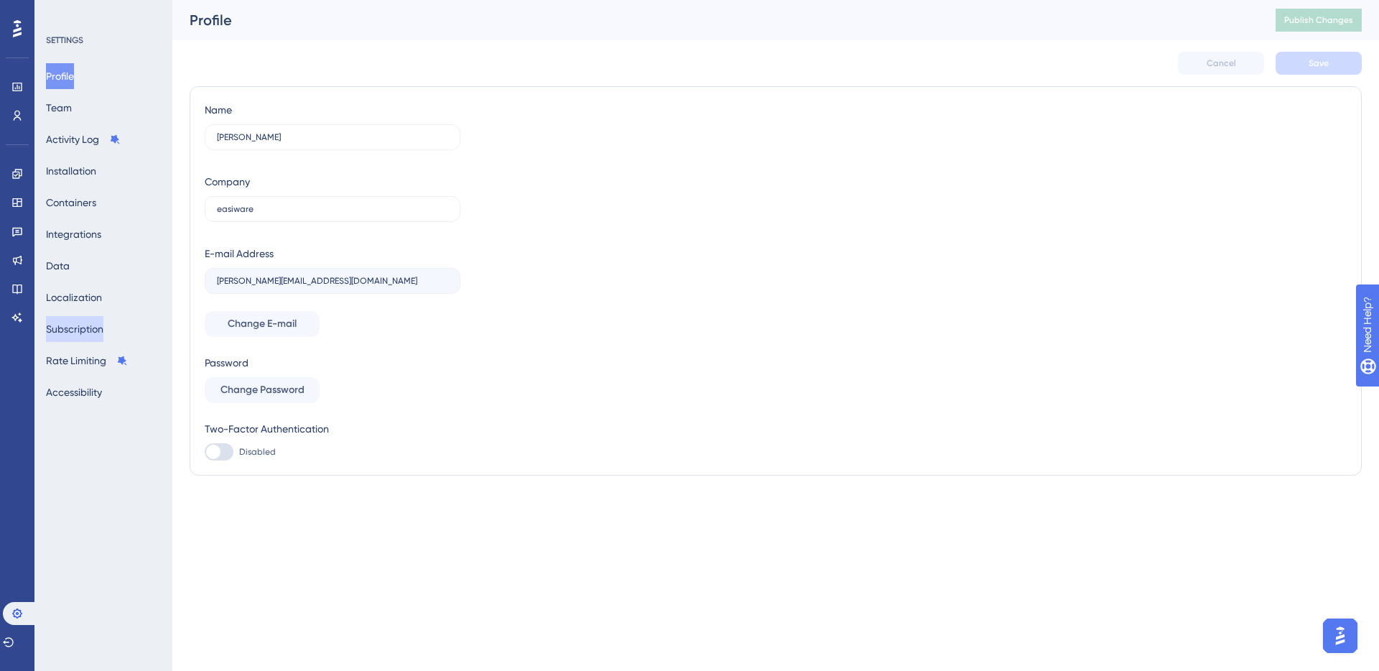
click at [93, 330] on button "Subscription" at bounding box center [74, 329] width 57 height 26
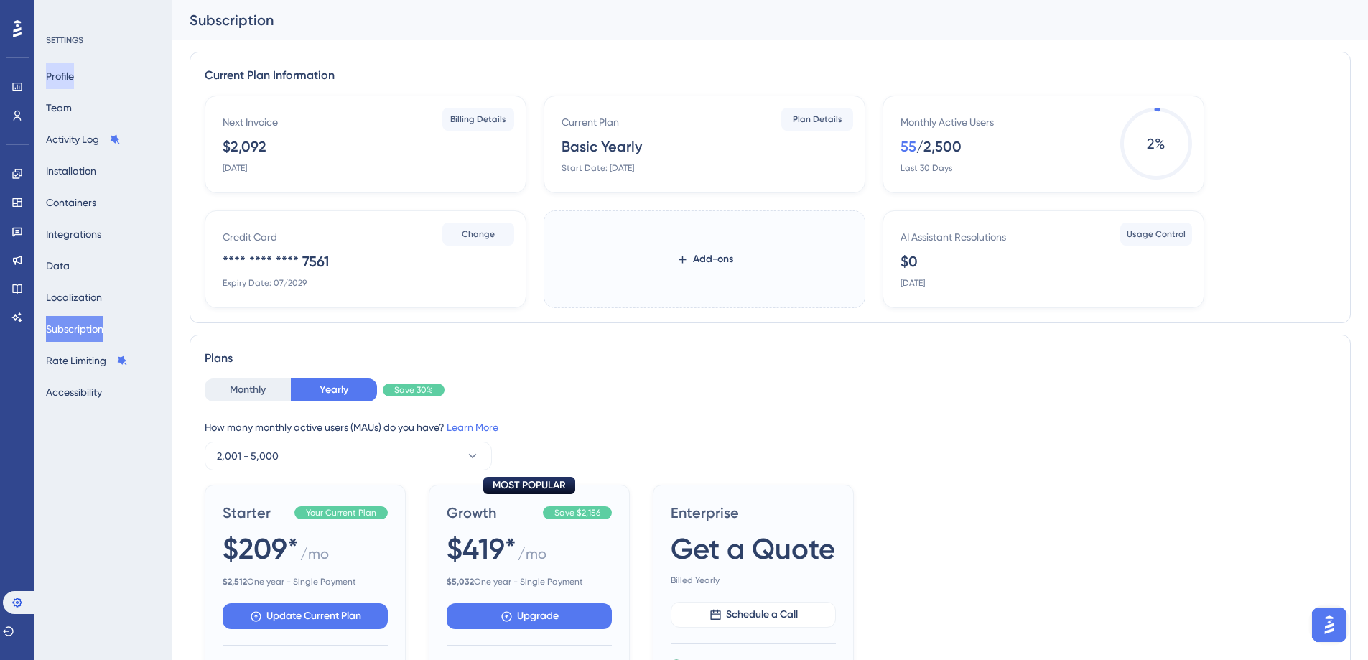
click at [70, 78] on button "Profile" at bounding box center [60, 76] width 28 height 26
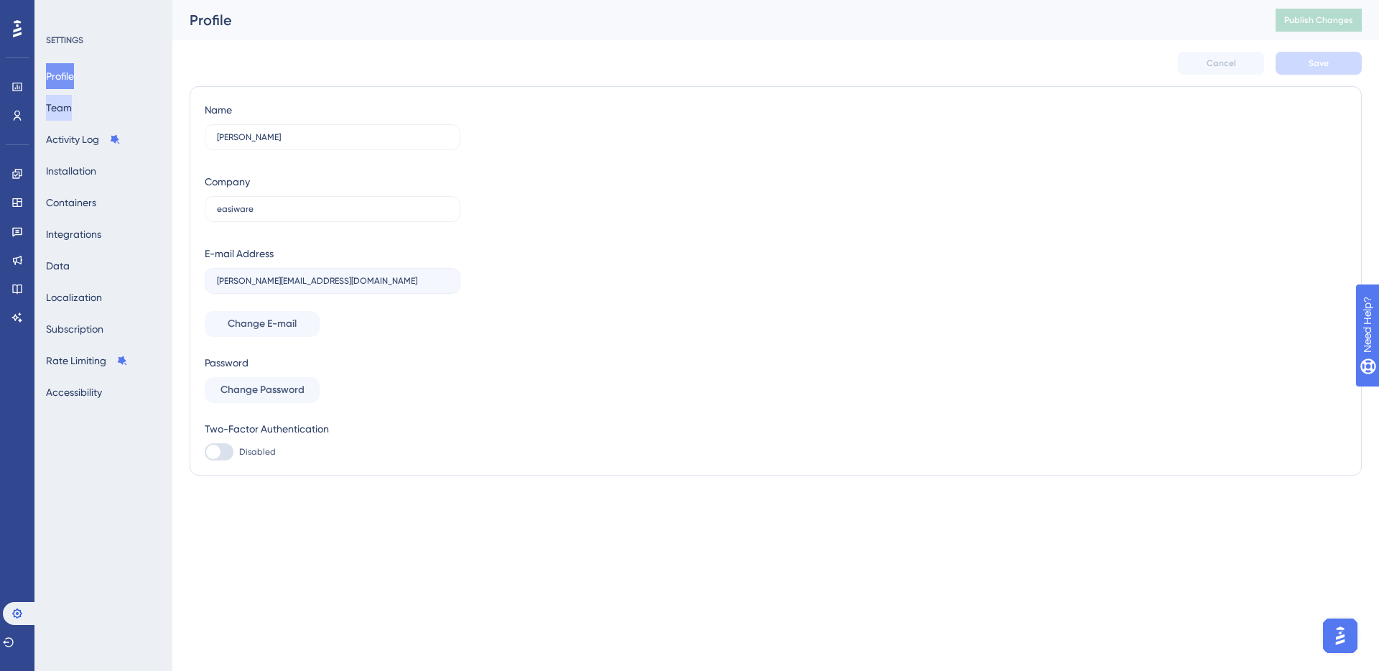
click at [72, 108] on button "Team" at bounding box center [59, 108] width 26 height 26
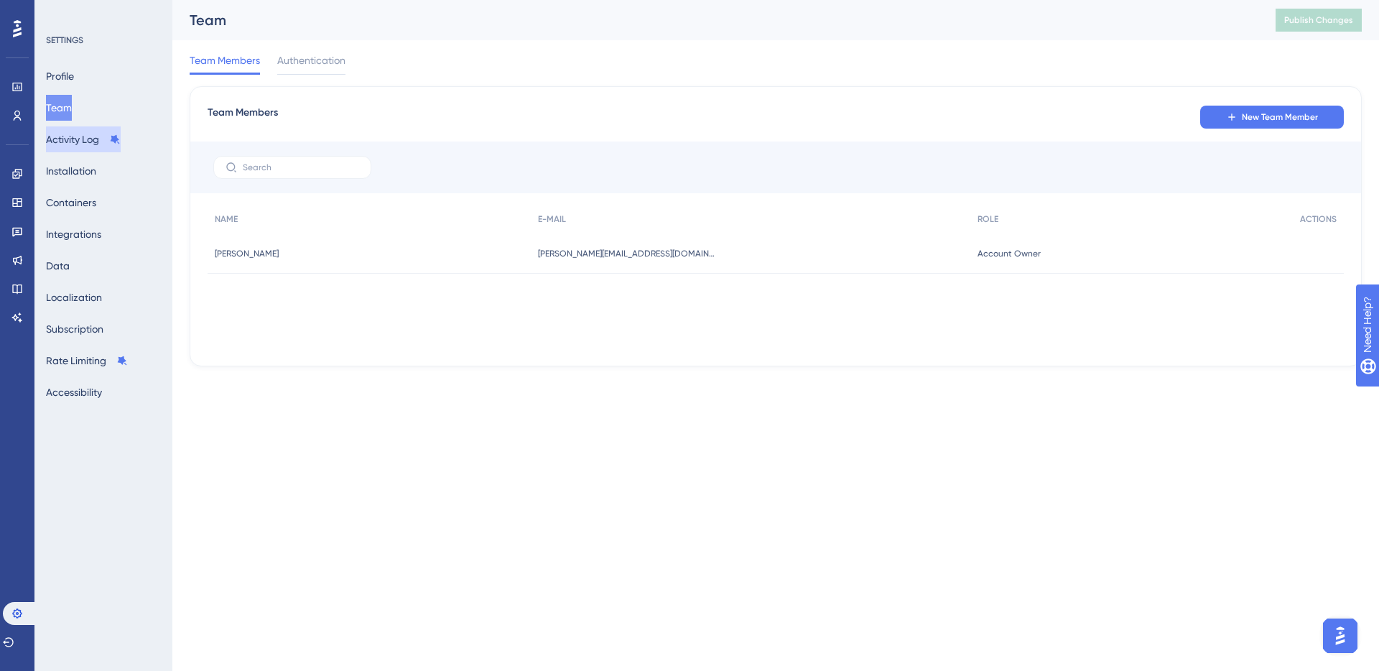
click at [73, 138] on button "Activity Log" at bounding box center [83, 139] width 75 height 26
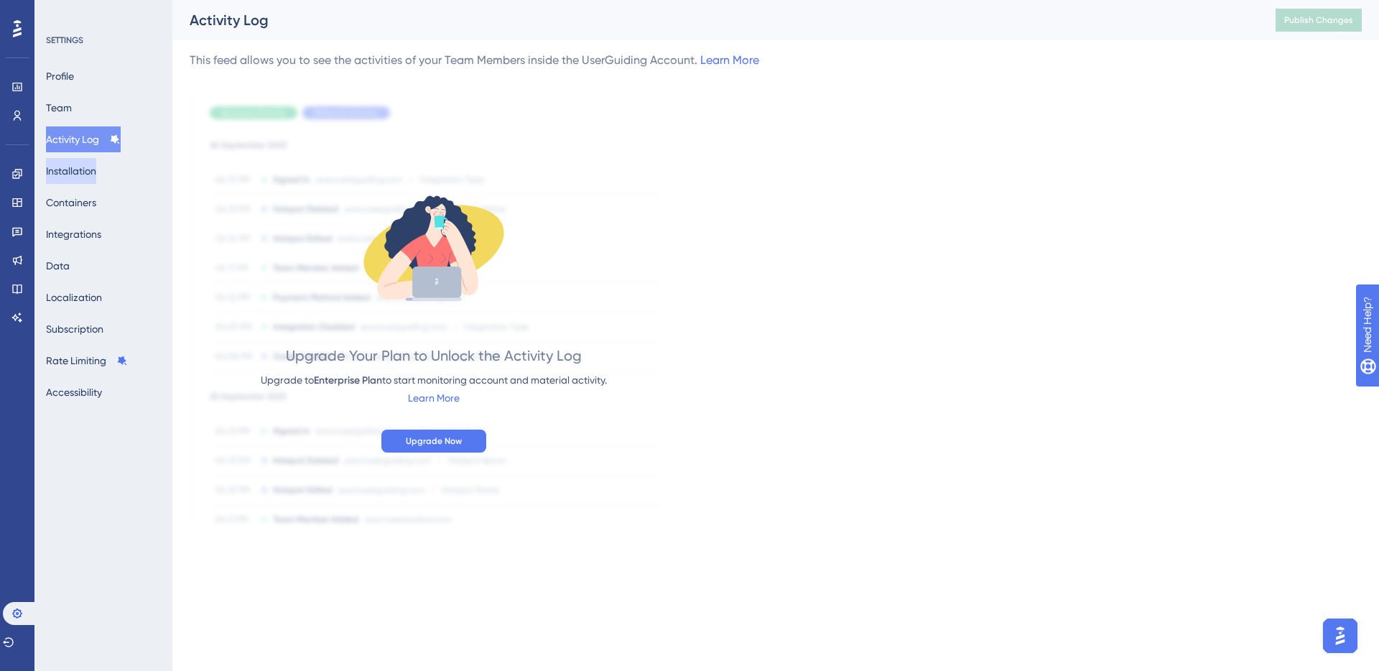
click at [79, 180] on button "Installation" at bounding box center [71, 171] width 50 height 26
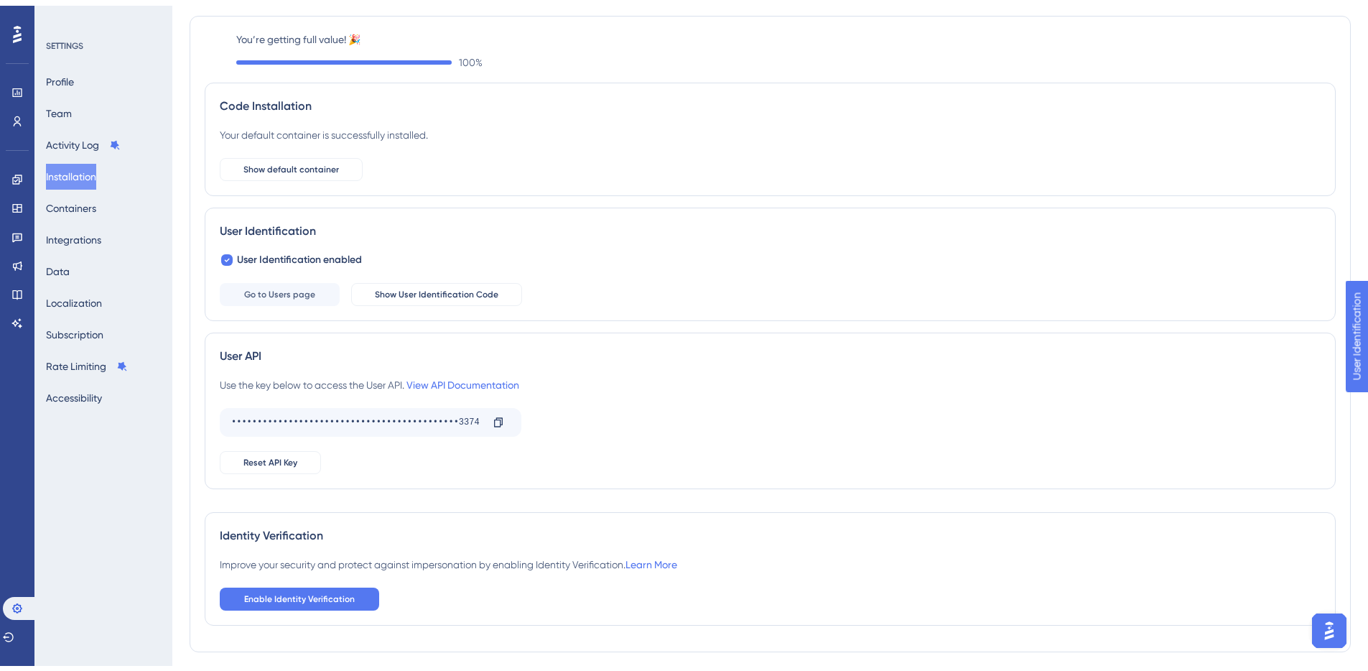
scroll to position [85, 0]
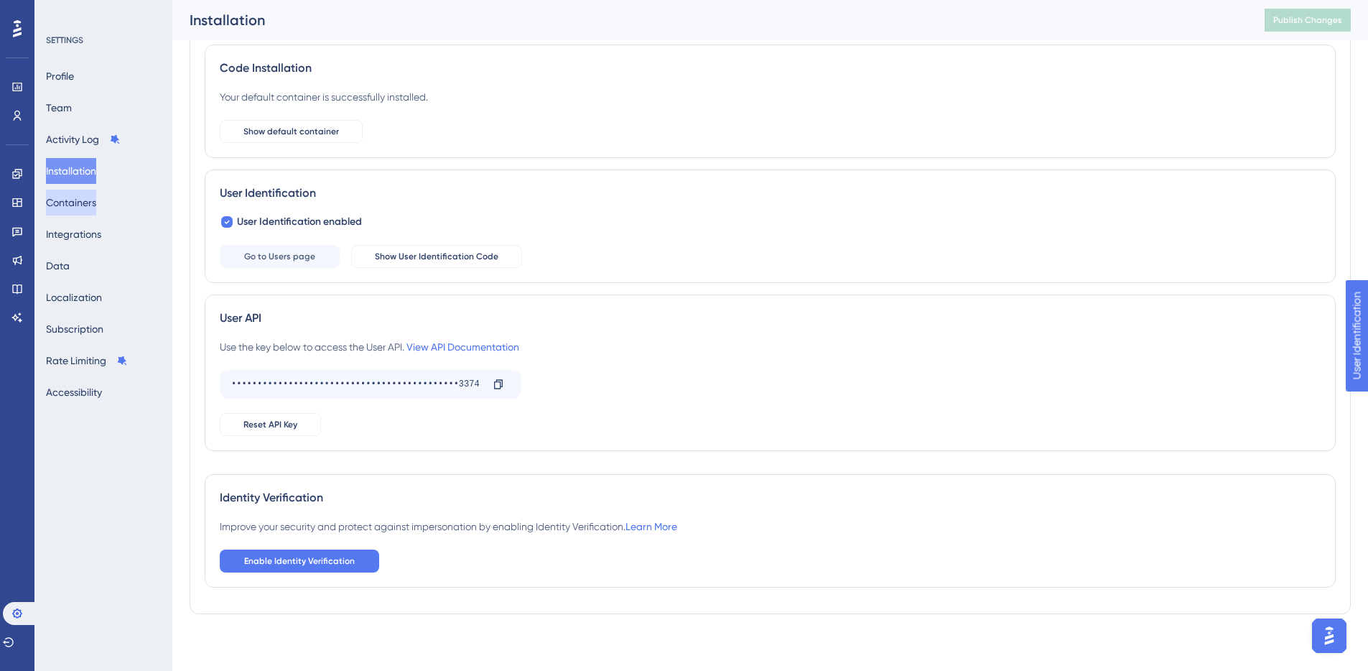
click at [90, 208] on button "Containers" at bounding box center [71, 203] width 50 height 26
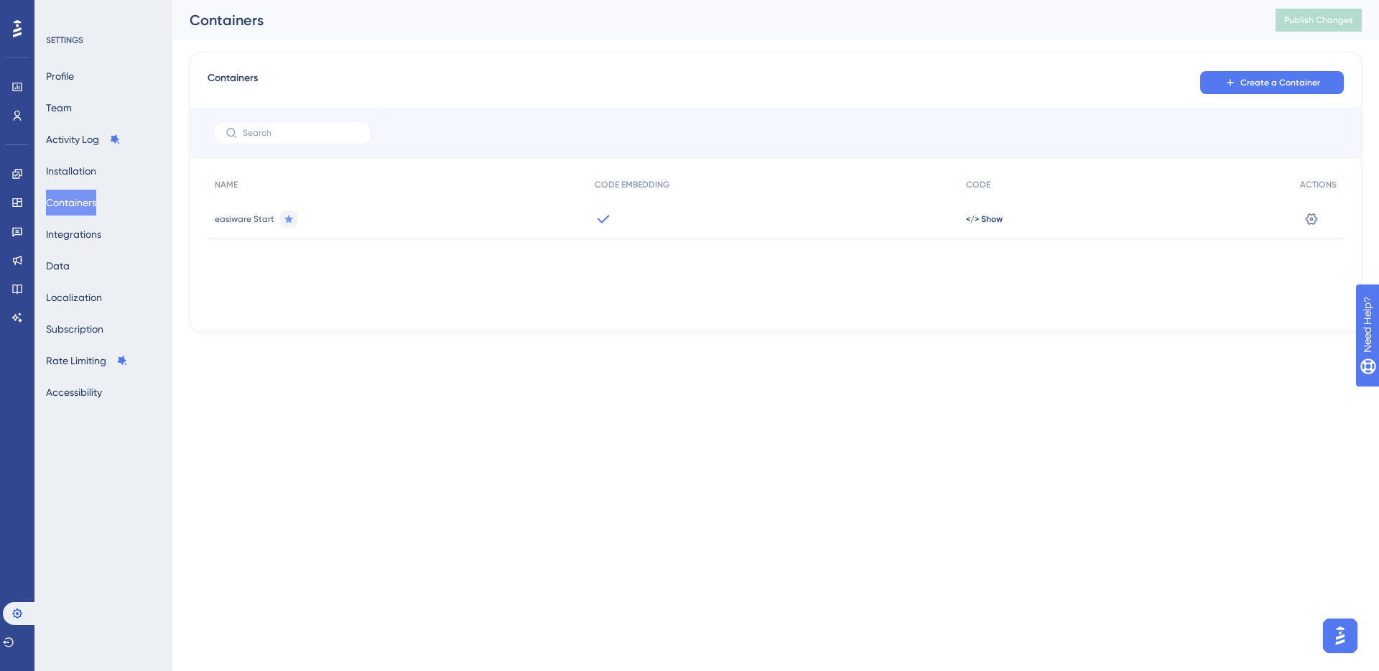
click at [1335, 631] on img "Open AI Assistant Launcher" at bounding box center [1340, 636] width 26 height 26
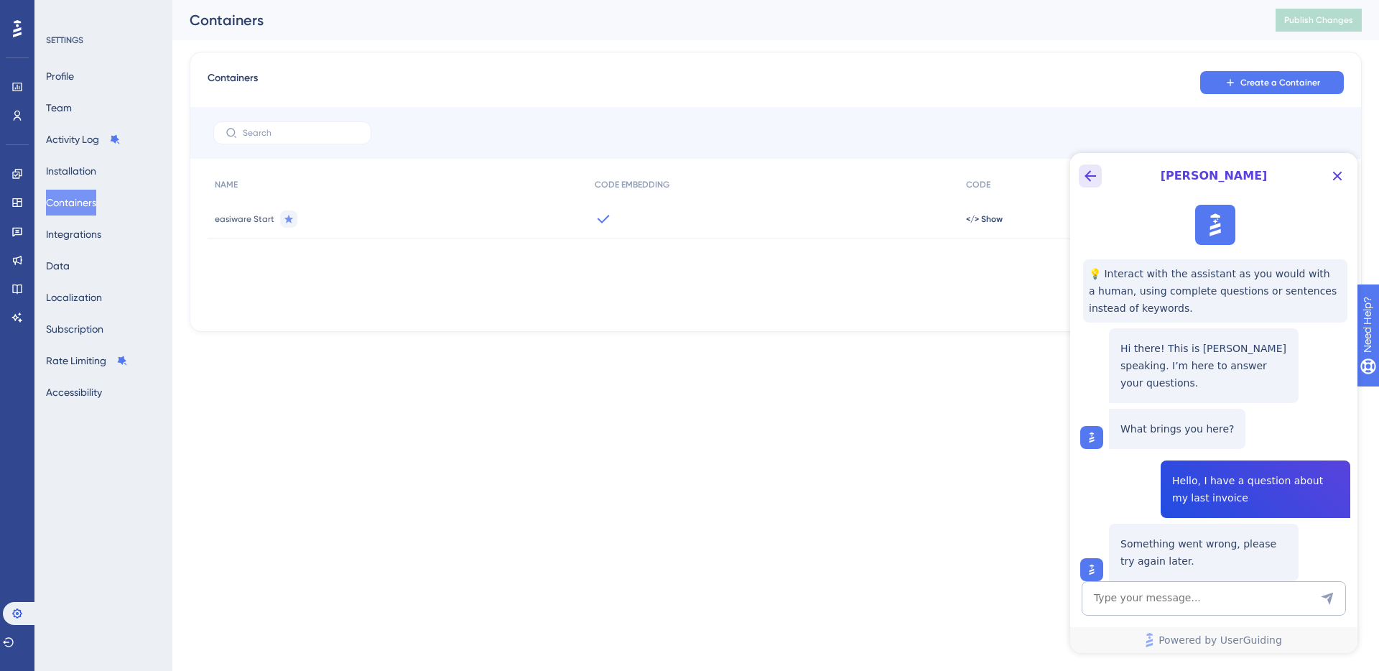
click at [1092, 177] on icon "Back Button" at bounding box center [1090, 175] width 17 height 17
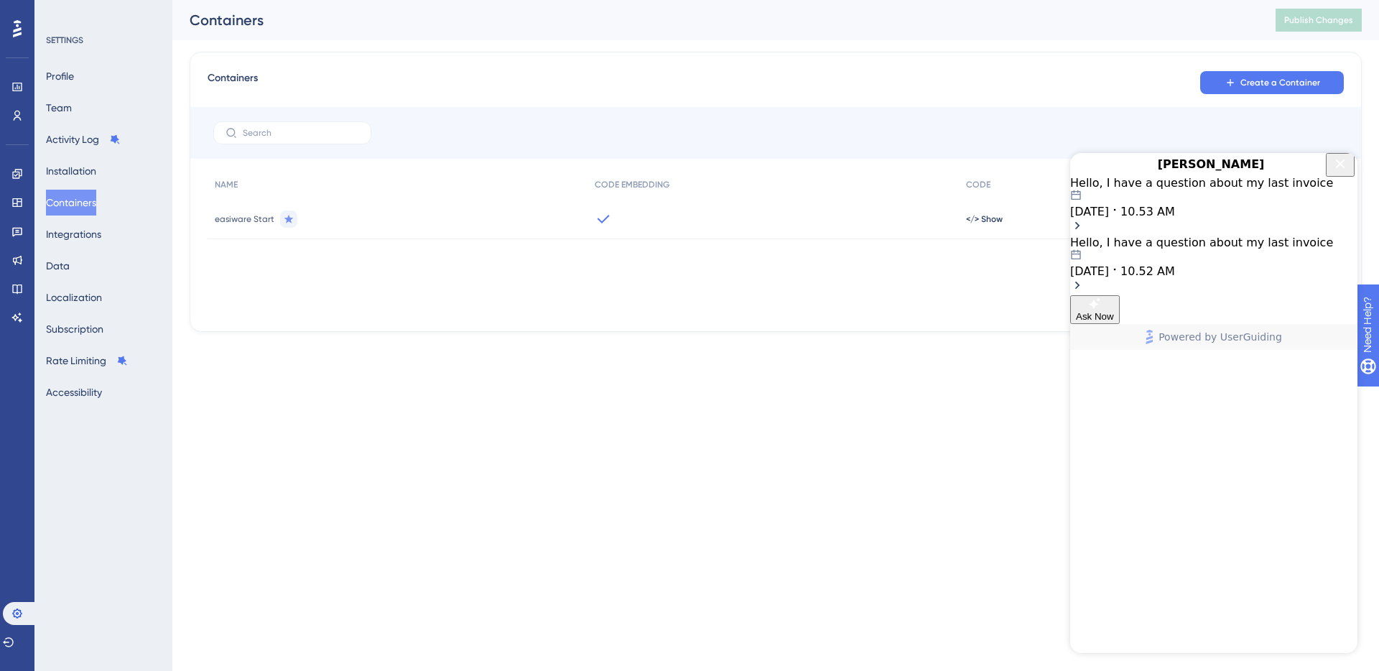
click at [1312, 249] on div "Hello, I have a question about my last invoice" at bounding box center [1213, 243] width 287 height 14
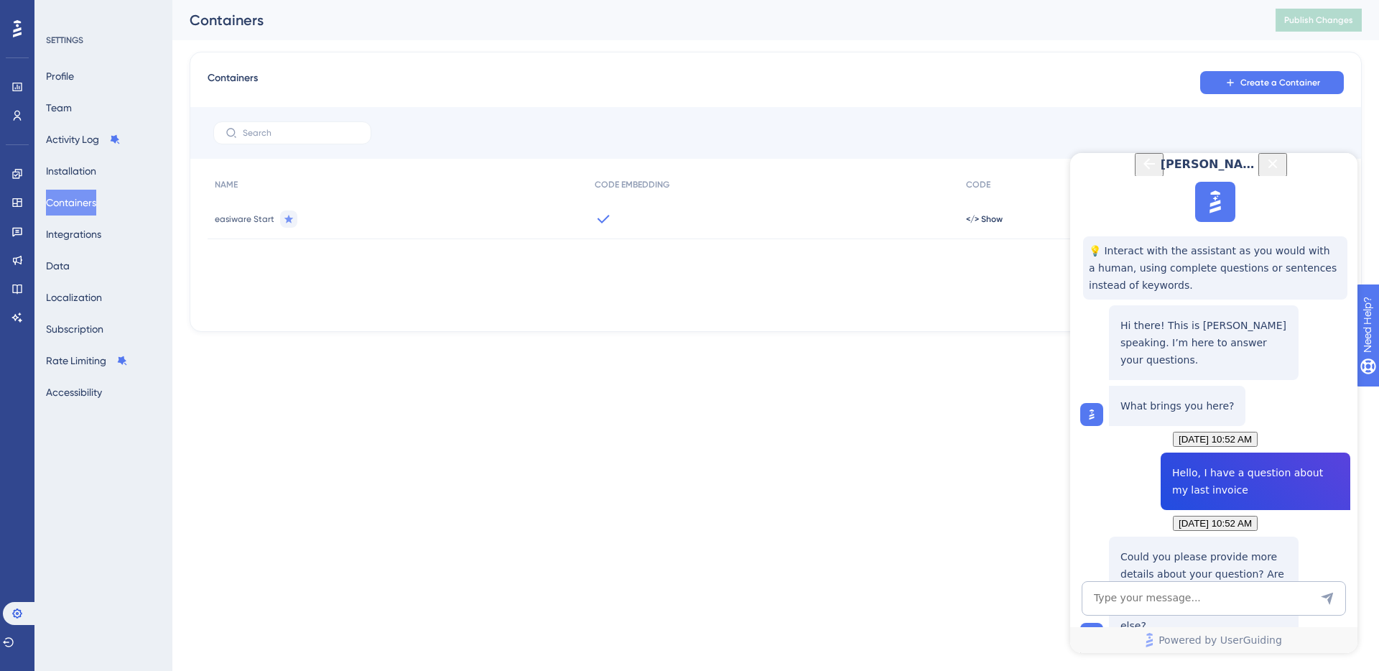
scroll to position [126, 0]
click at [1187, 591] on textarea "AI Assistant Text Input" at bounding box center [1214, 598] width 264 height 34
type textarea "I have question about the amount. I don't understand it"
click at [1157, 598] on textarea "AI Assistant Text Input" at bounding box center [1214, 598] width 264 height 34
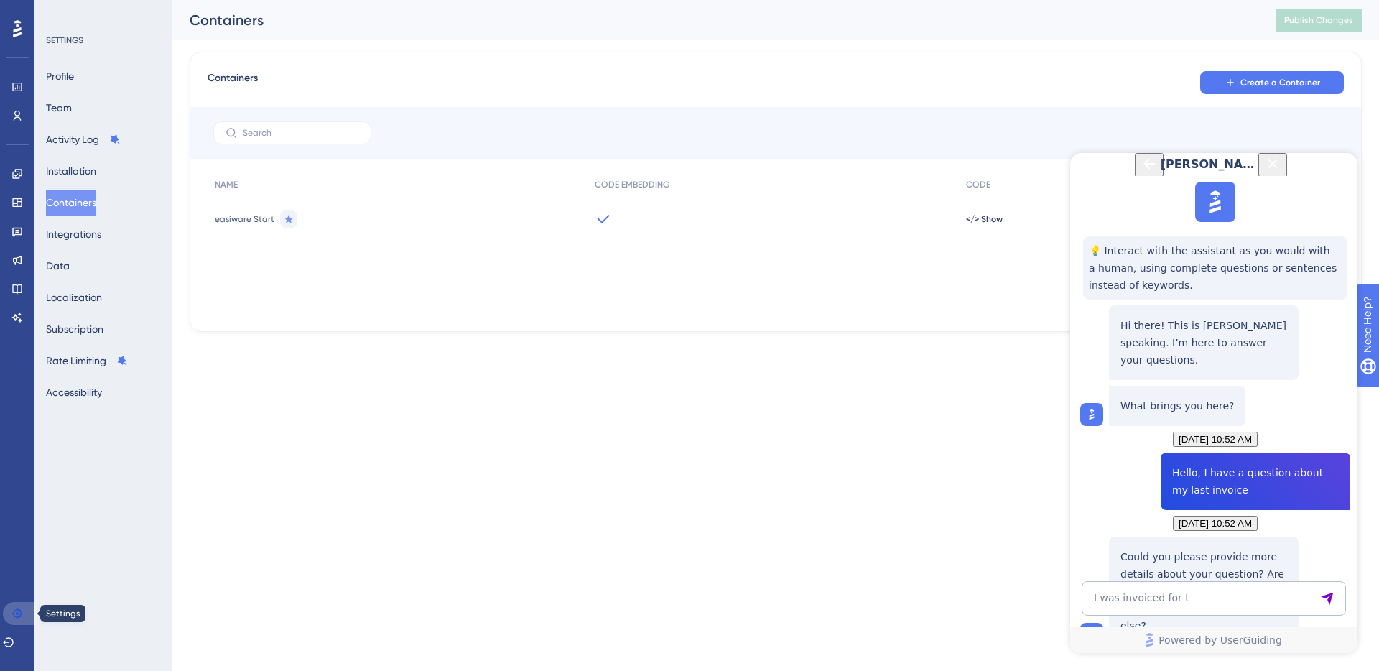
click at [19, 611] on icon at bounding box center [16, 613] width 11 height 11
click at [1199, 587] on textarea "I was invoiced for t" at bounding box center [1214, 598] width 264 height 34
click at [1205, 599] on textarea "I was invoiced for t" at bounding box center [1214, 598] width 264 height 34
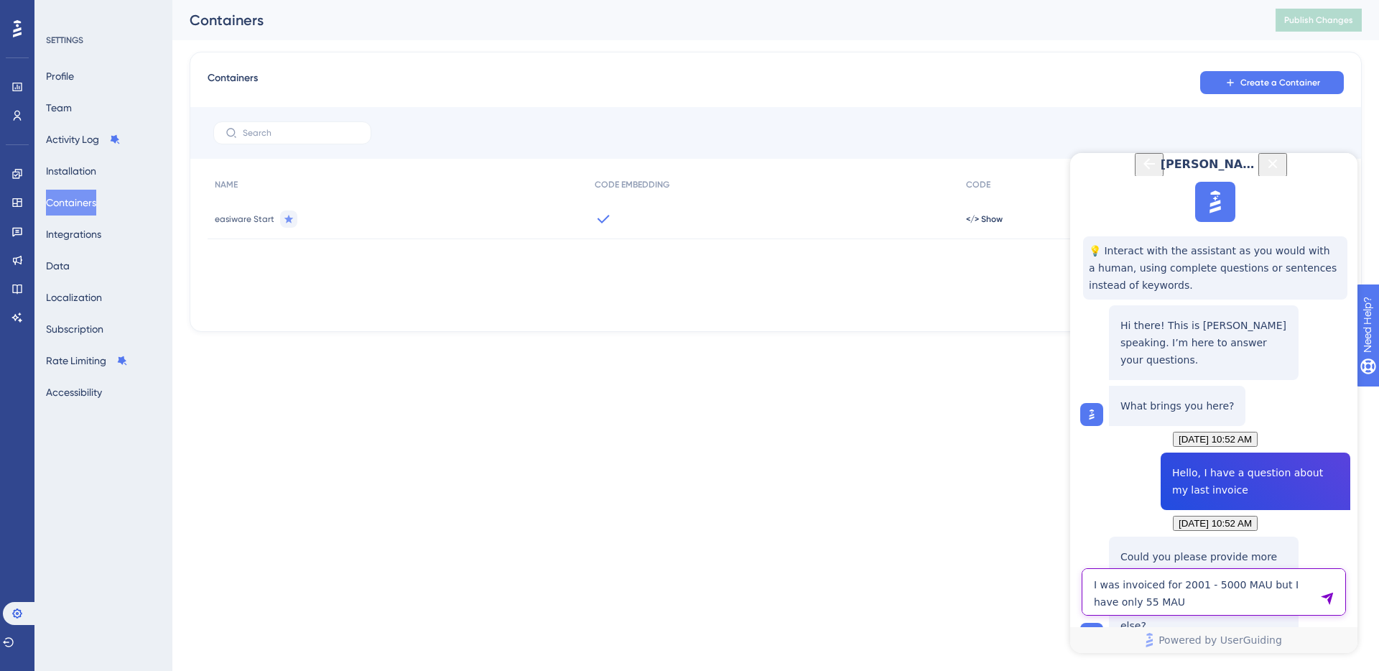
type textarea "I was invoiced for 2001 - 5000 MAU but I have only 55 MAU"
drag, startPoint x: 1121, startPoint y: 251, endPoint x: 1320, endPoint y: 497, distance: 316.1
copy p "It sounds like the higher MAU charge comes from how [PERSON_NAME] are being cal…"
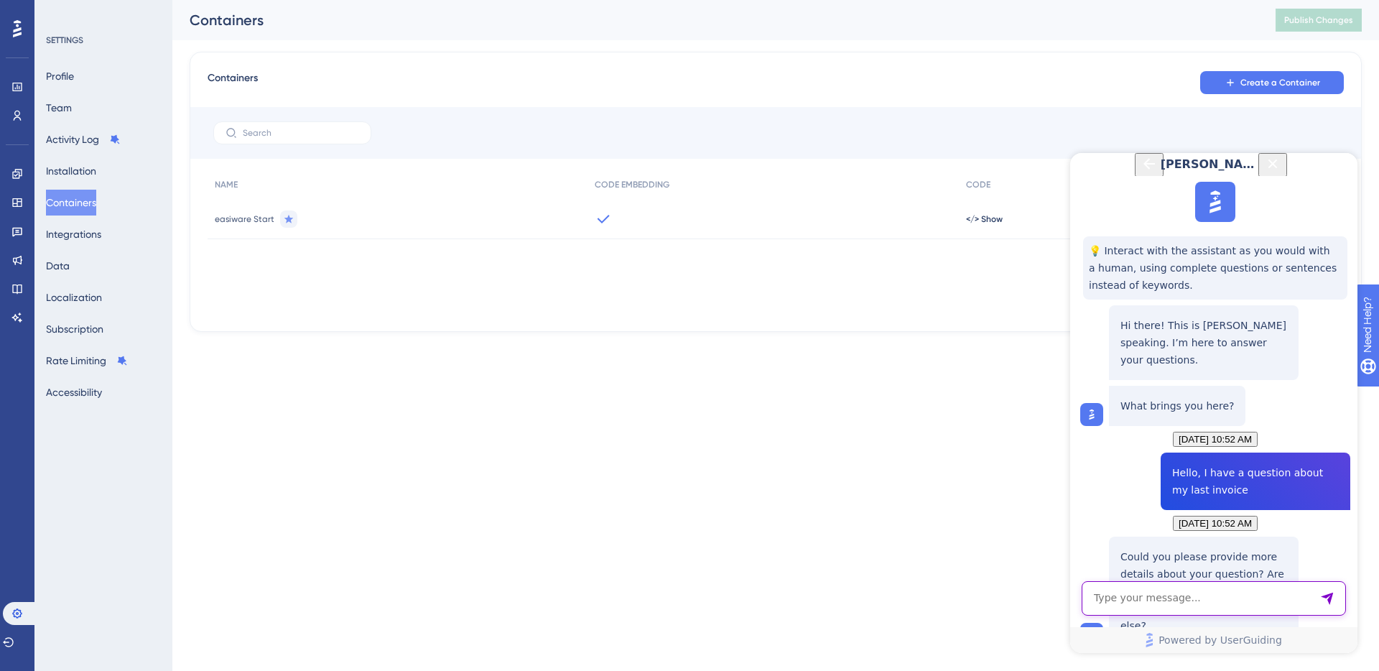
click at [1184, 601] on textarea "AI Assistant Text Input" at bounding box center [1214, 598] width 264 height 34
type textarea "User Identification is enabled and in Users page I see only 445 users..."
click at [1159, 597] on textarea "AI Assistant Text Input" at bounding box center [1214, 598] width 264 height 34
type textarea "Can I speak to a human please ?"
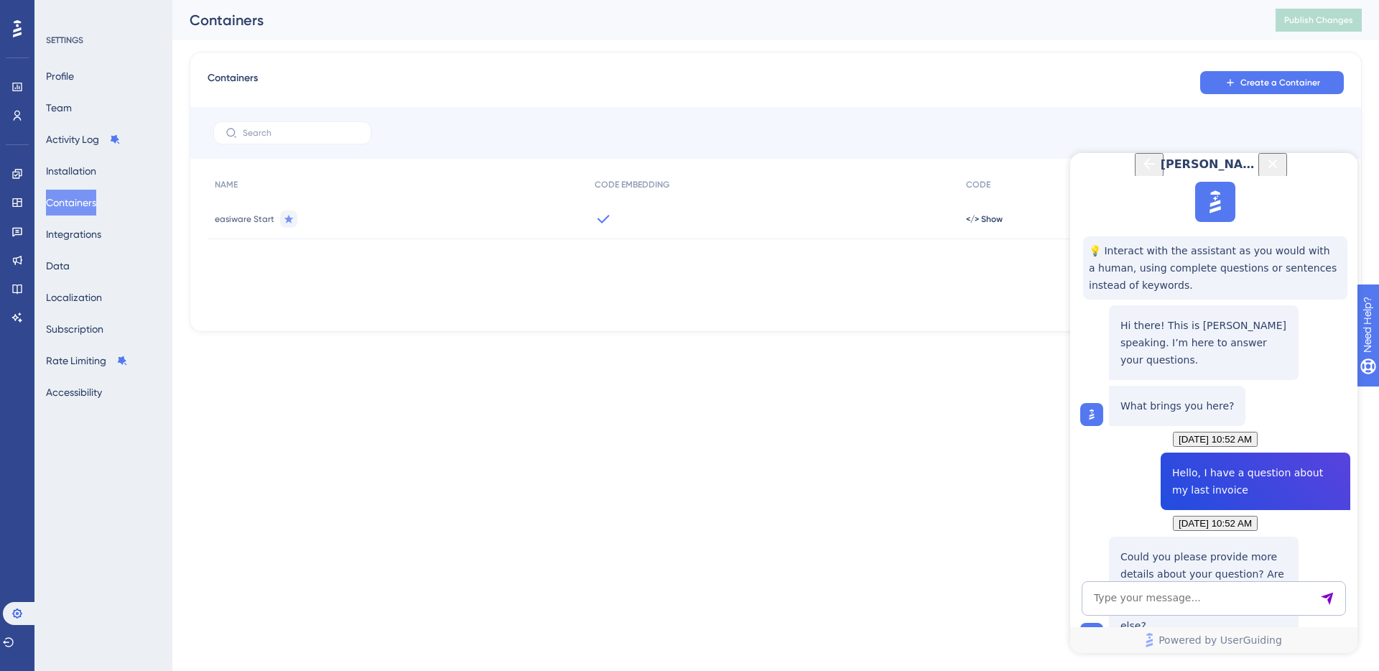
scroll to position [942, 0]
drag, startPoint x: 1122, startPoint y: 526, endPoint x: 1179, endPoint y: 541, distance: 59.4
click at [1179, 368] on p "Something went wrong, please try again later." at bounding box center [1203, 343] width 167 height 52
copy p "Something went wrong, please try again later."
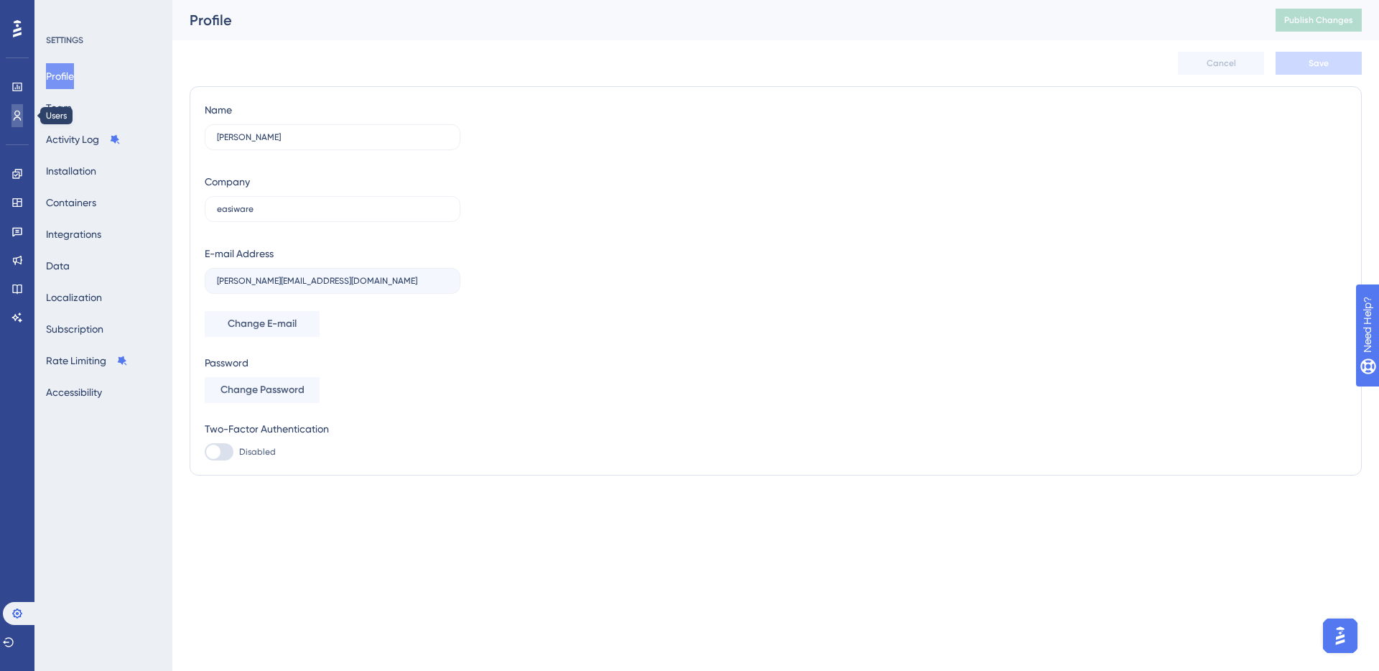
click at [18, 118] on icon at bounding box center [16, 115] width 11 height 11
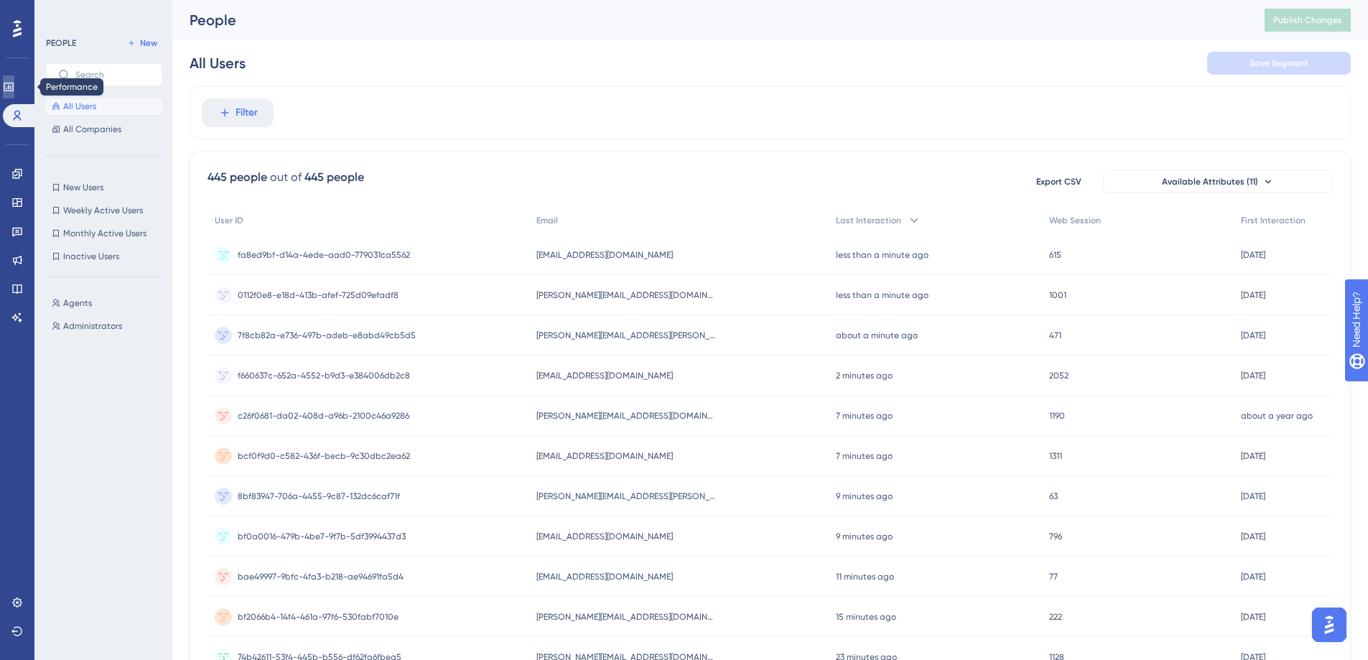
click at [14, 85] on icon at bounding box center [8, 86] width 11 height 11
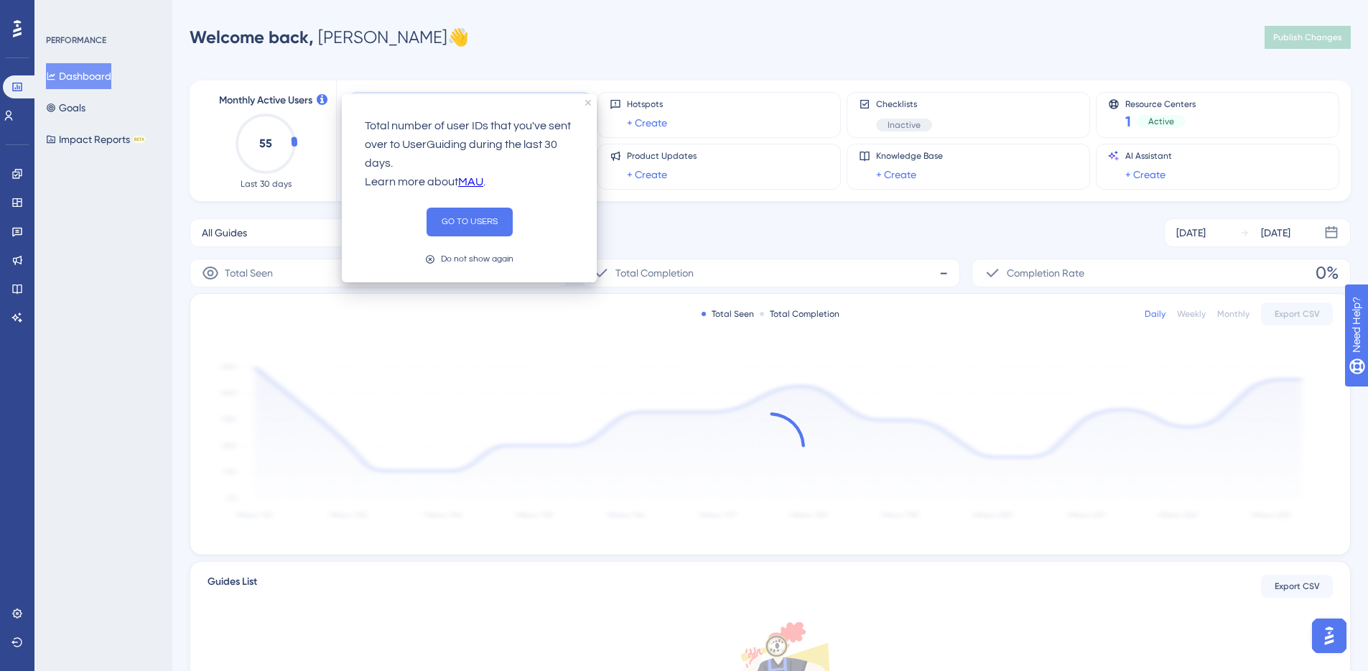
click at [320, 103] on icon at bounding box center [322, 99] width 11 height 11
click at [466, 227] on button "GO TO USERS" at bounding box center [470, 222] width 86 height 29
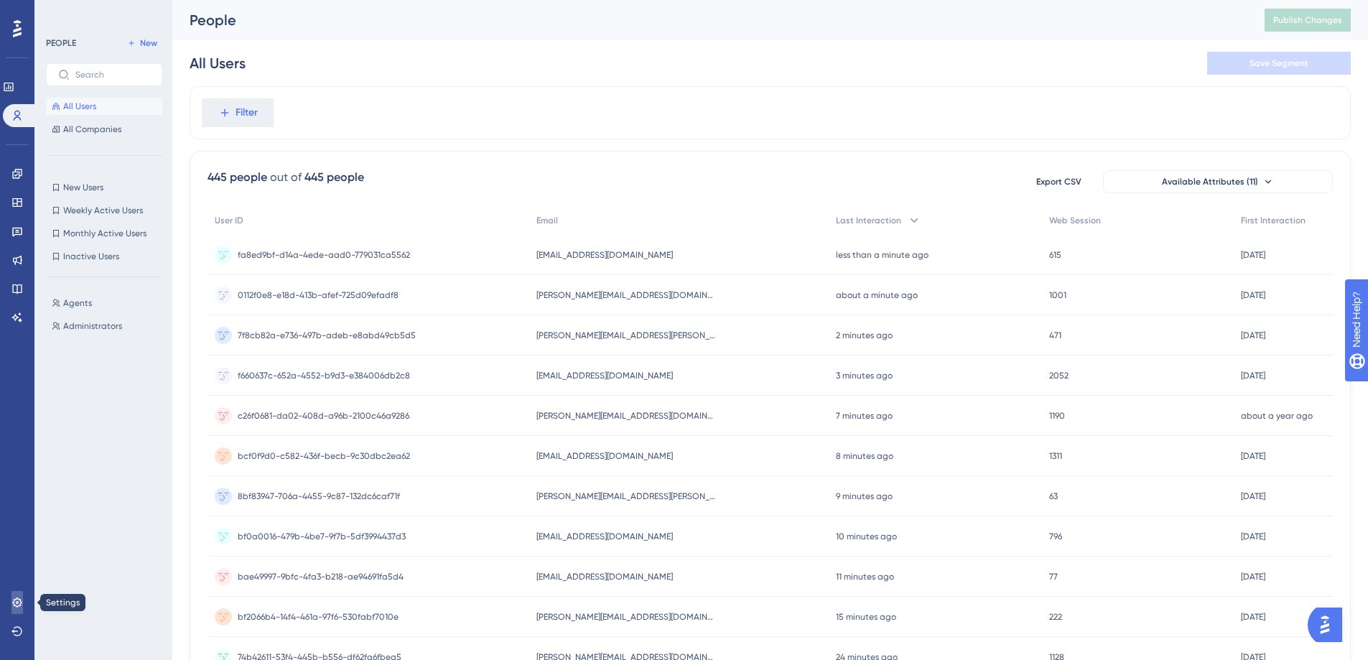
click at [11, 605] on icon at bounding box center [16, 602] width 11 height 11
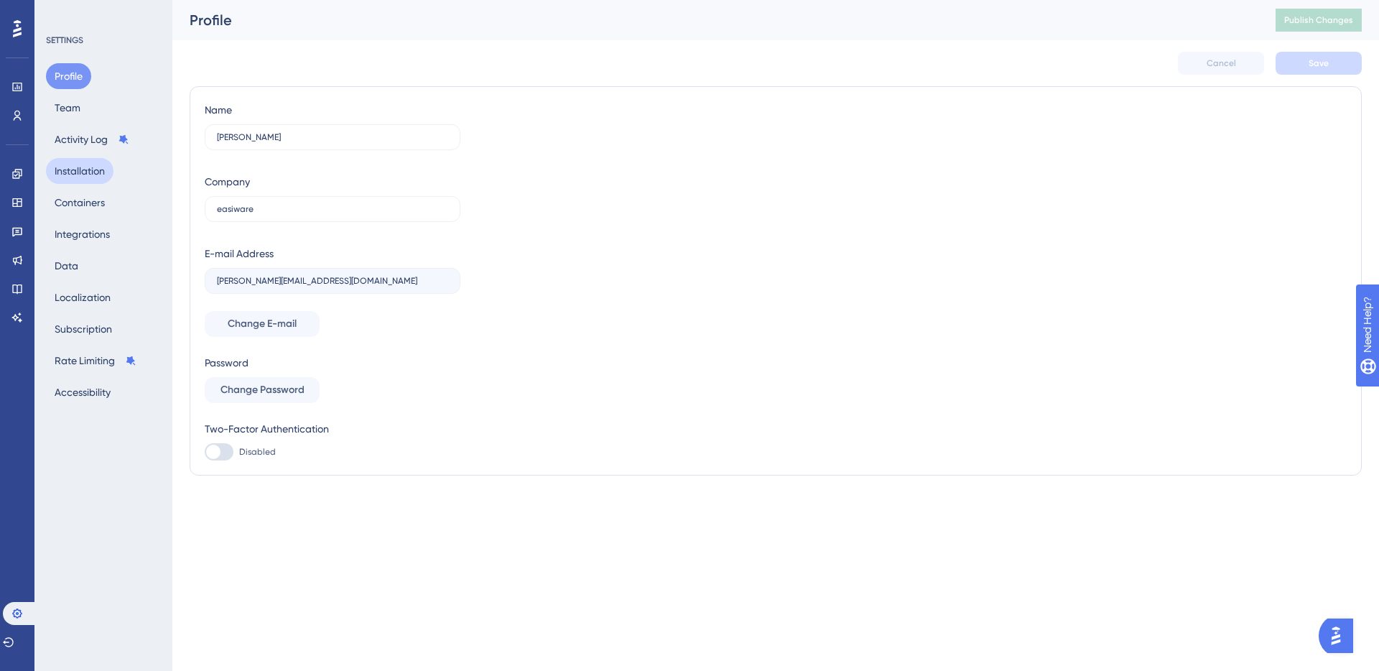
click at [81, 179] on button "Installation" at bounding box center [80, 171] width 68 height 26
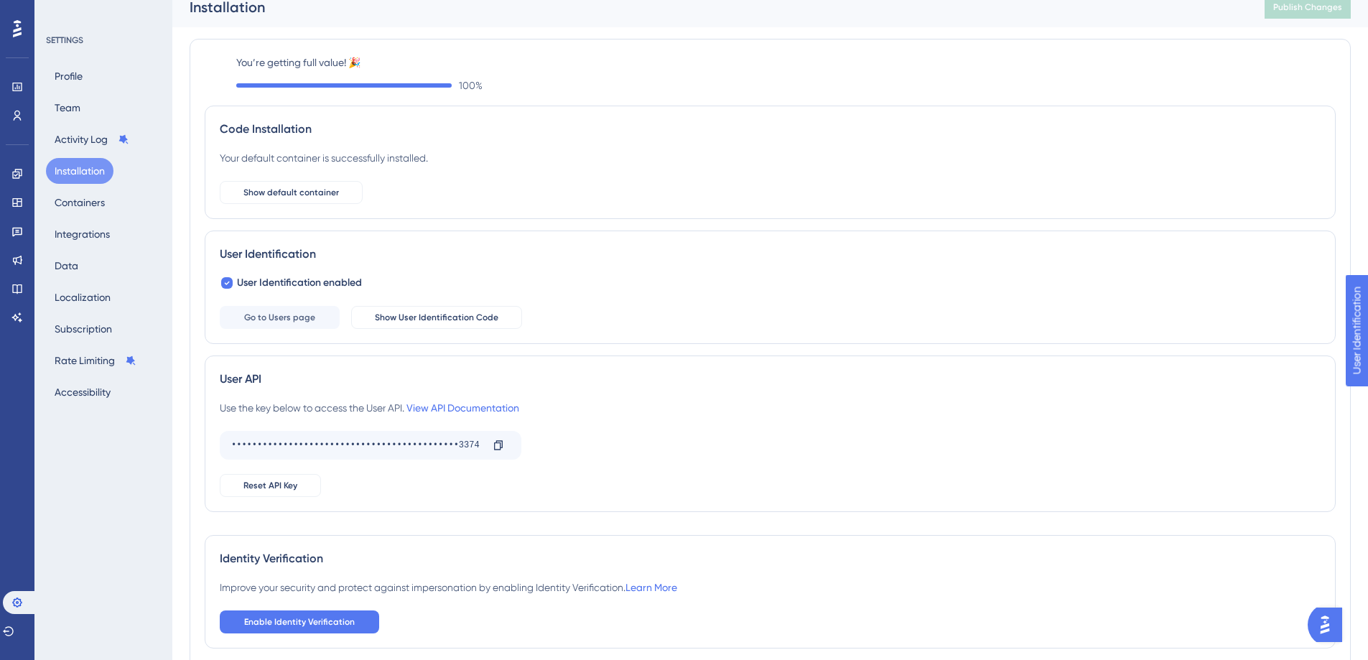
scroll to position [30, 0]
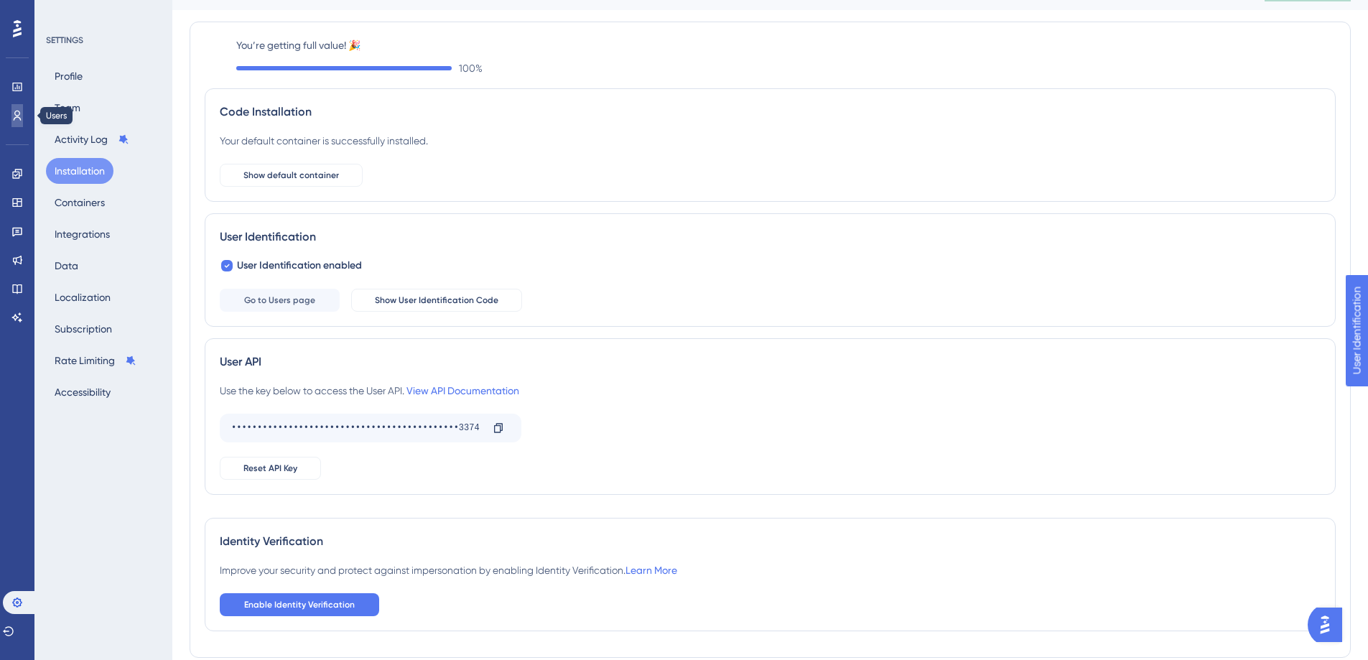
click at [14, 113] on icon at bounding box center [18, 116] width 8 height 10
click at [78, 330] on button "Subscription" at bounding box center [83, 329] width 75 height 26
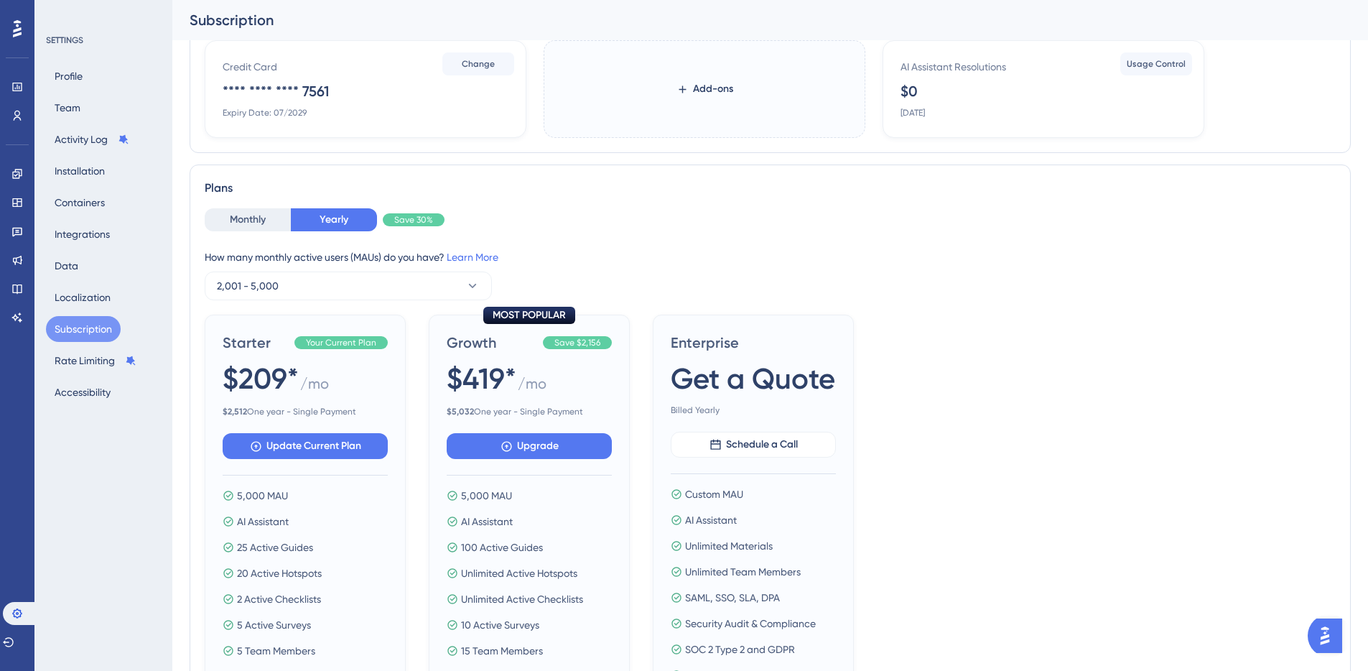
scroll to position [195, 0]
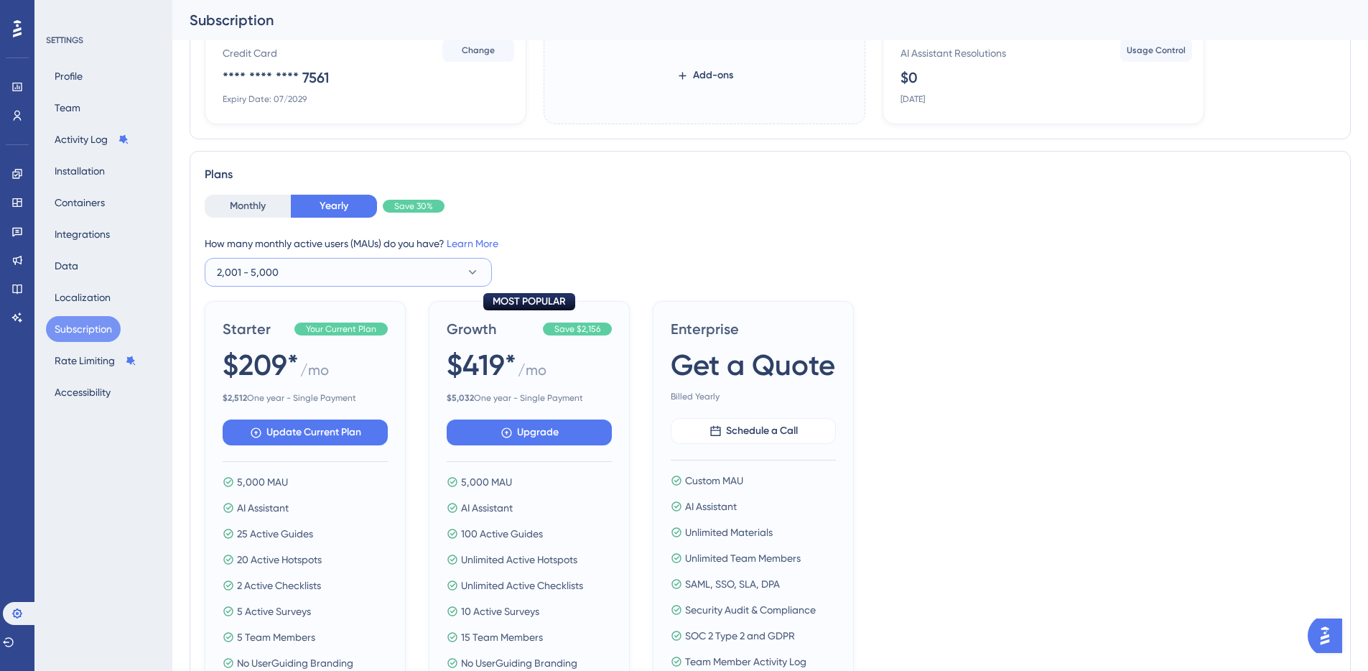
click at [480, 266] on button "2,001 - 5,000" at bounding box center [348, 272] width 287 height 29
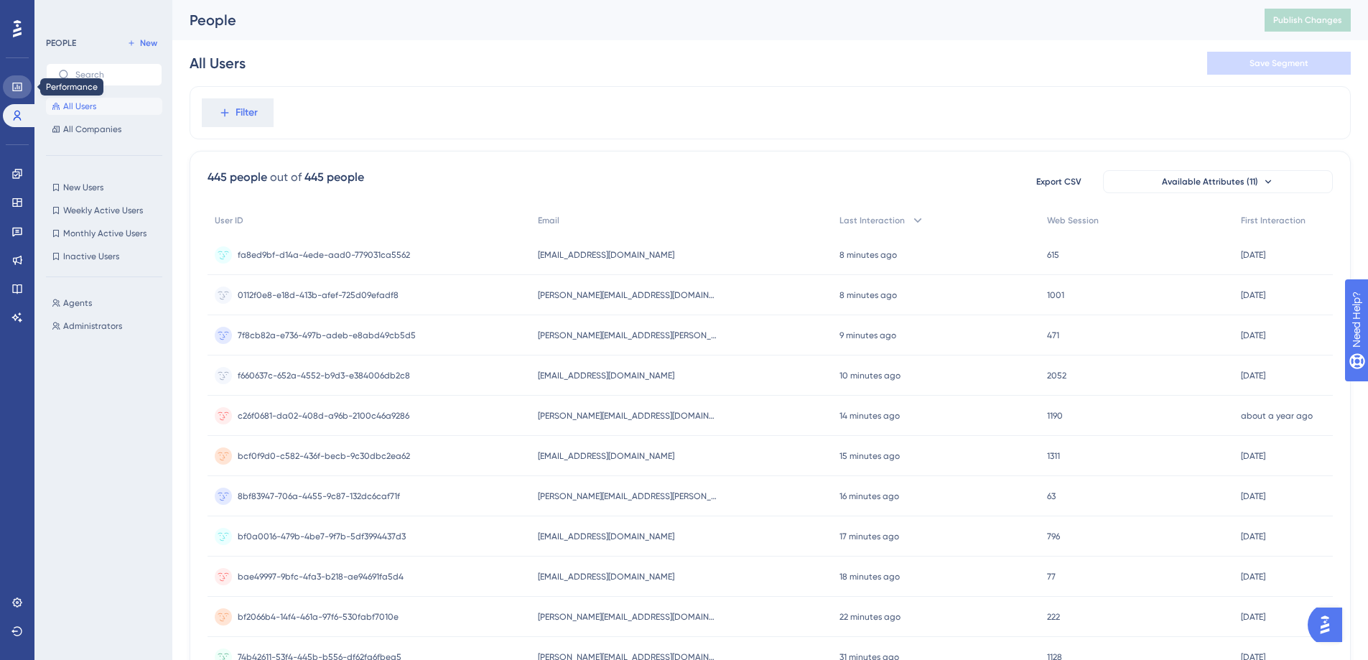
click at [24, 82] on link at bounding box center [17, 86] width 29 height 23
